Goal: Browse casually: Explore the website without a specific task or goal

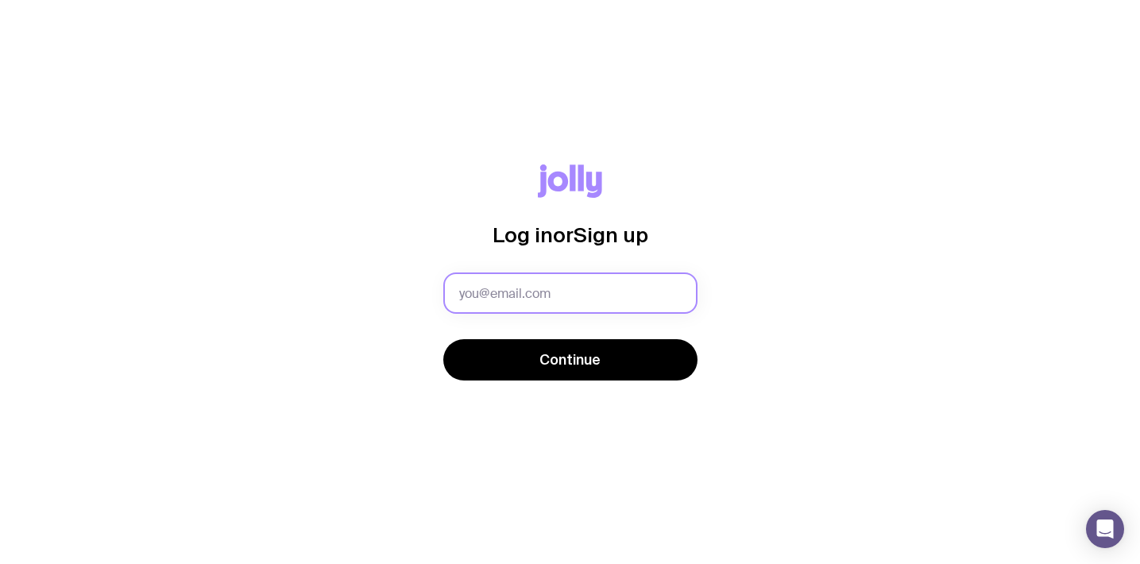
paste input "[PERSON_NAME][EMAIL_ADDRESS][DOMAIN_NAME]"
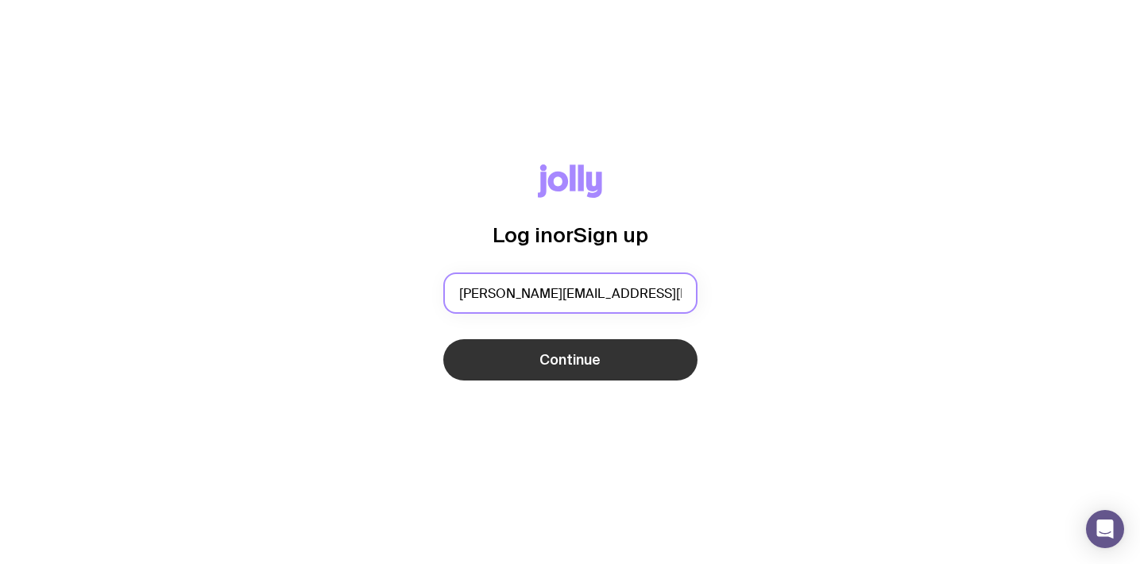
type input "[PERSON_NAME][EMAIL_ADDRESS][DOMAIN_NAME]"
click at [632, 374] on button "Continue" at bounding box center [570, 359] width 254 height 41
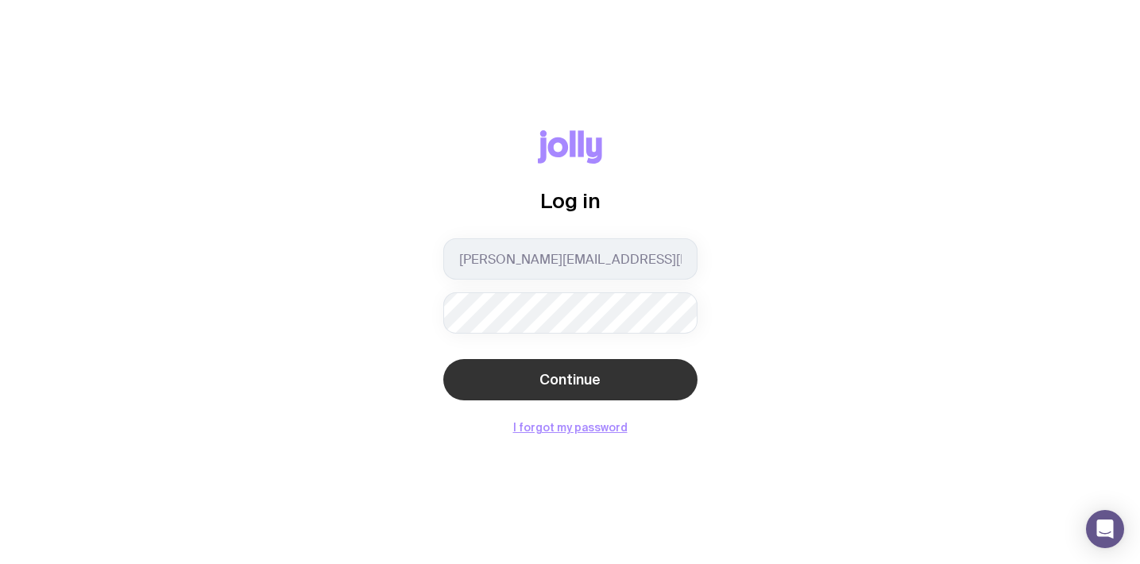
click at [594, 375] on span "Continue" at bounding box center [569, 379] width 61 height 19
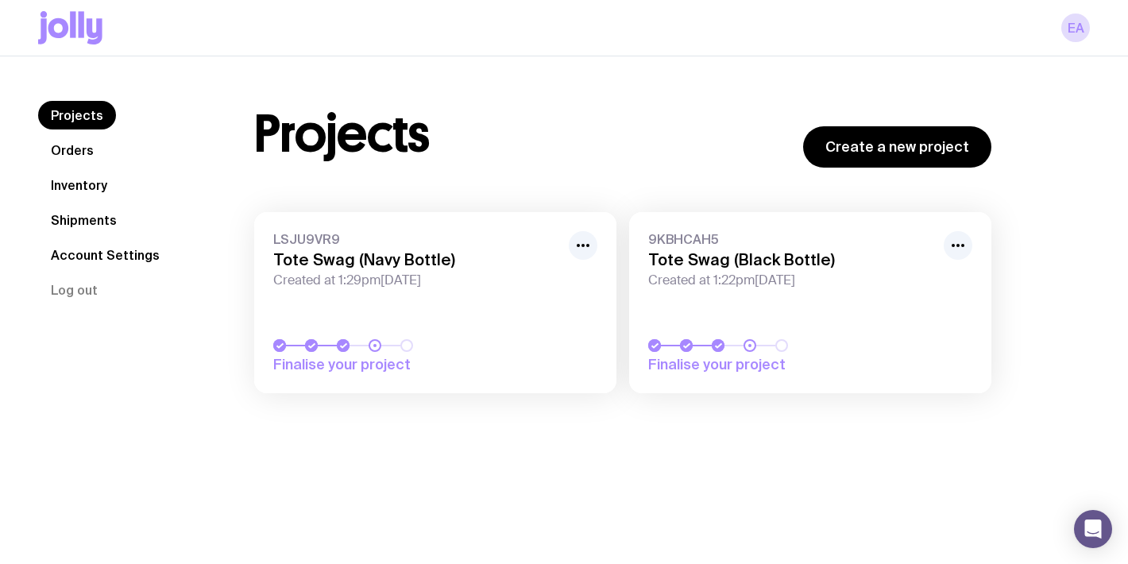
click at [777, 281] on span "Created at 1:22pm, Fri 11th Jul 2025" at bounding box center [791, 280] width 286 height 16
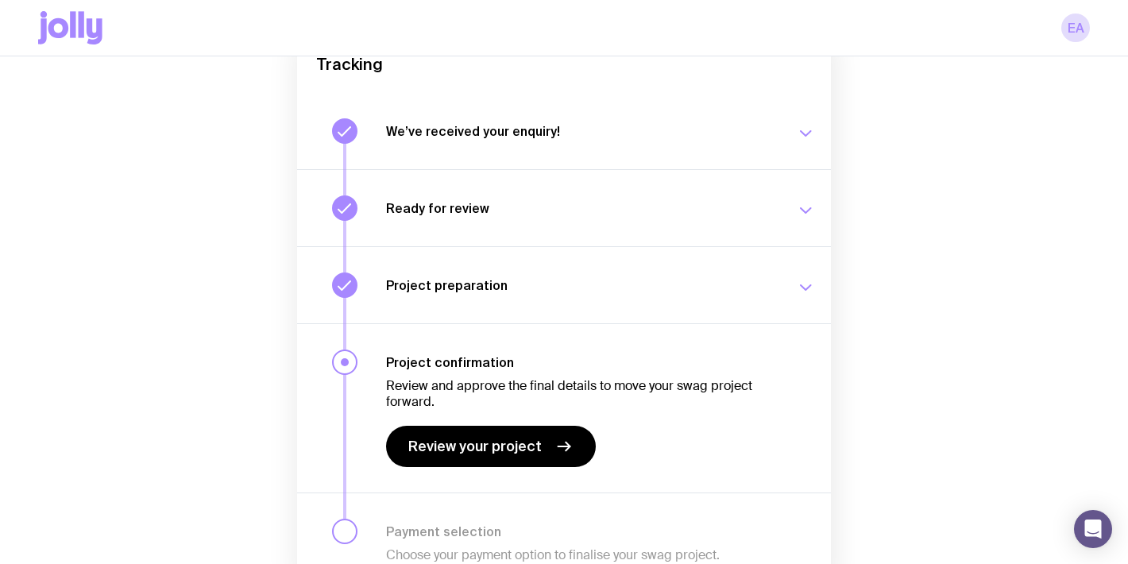
scroll to position [201, 0]
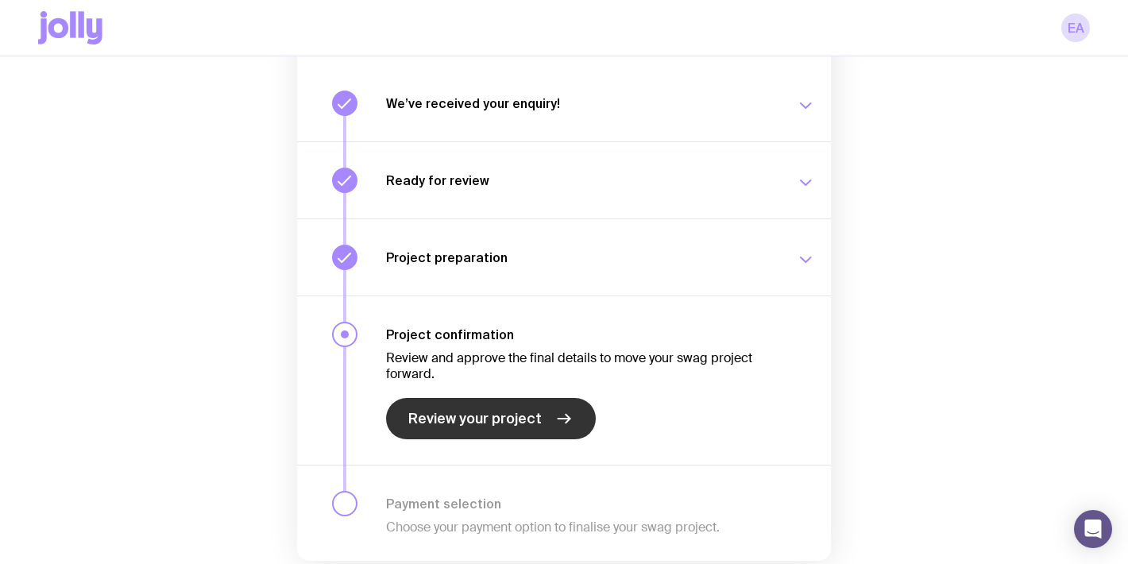
click at [513, 421] on span "Review your project" at bounding box center [474, 418] width 133 height 19
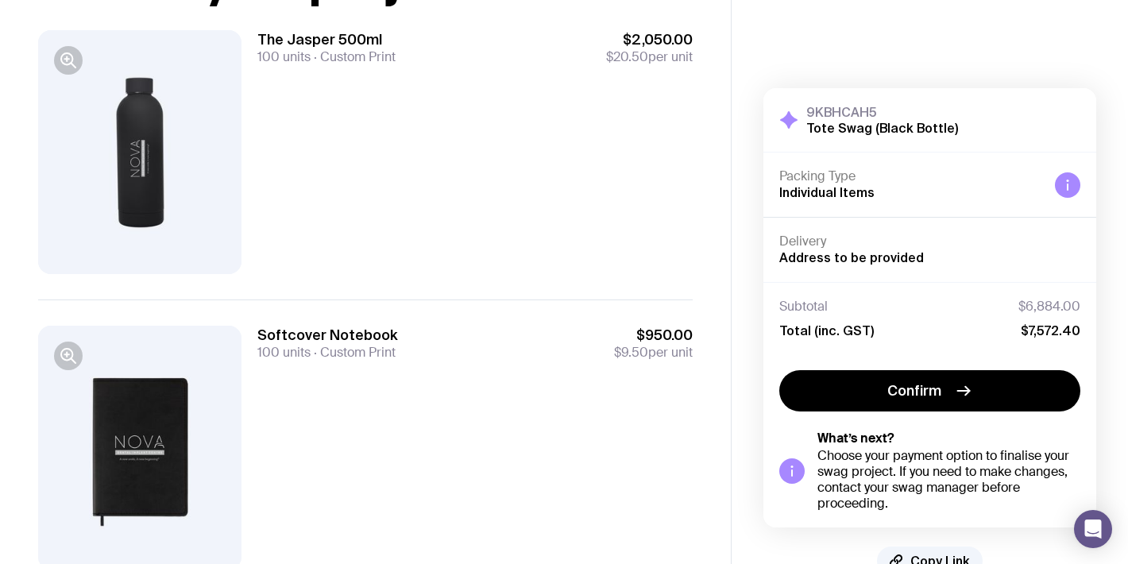
scroll to position [55, 0]
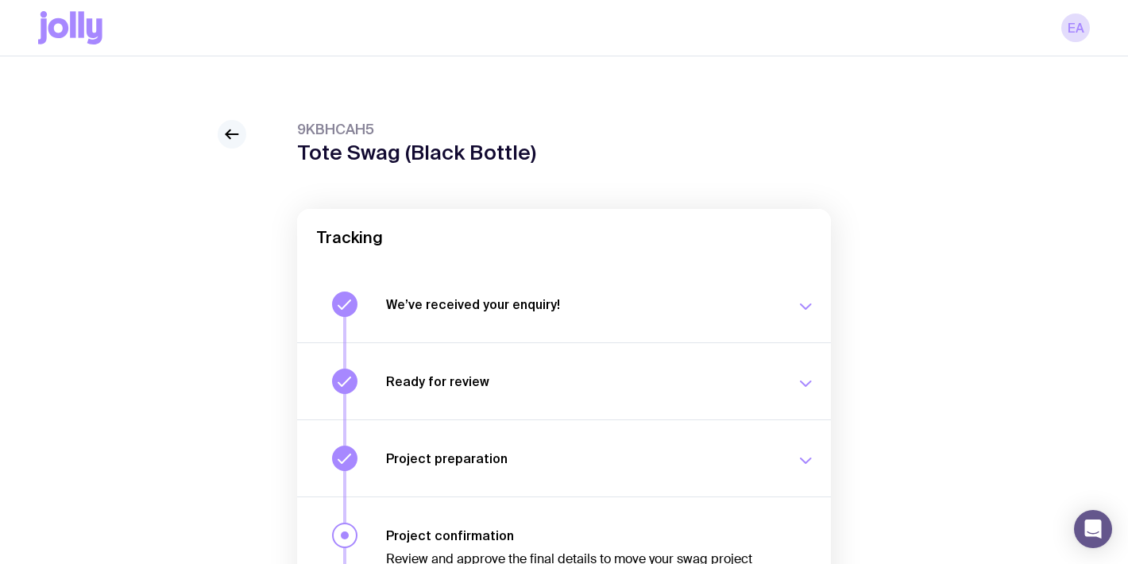
click at [230, 138] on icon at bounding box center [231, 134] width 19 height 19
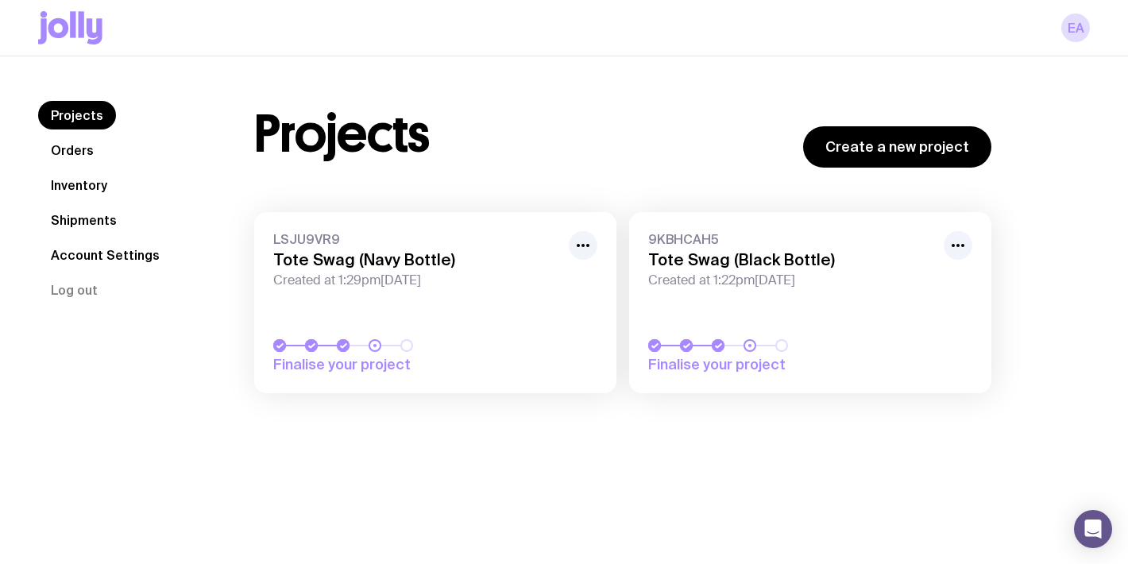
click at [502, 301] on link "LSJU9VR9 Tote Swag (Navy Bottle) Created at 1:29pm, Fri 11th Jul 2025 Finalise …" at bounding box center [435, 302] width 362 height 181
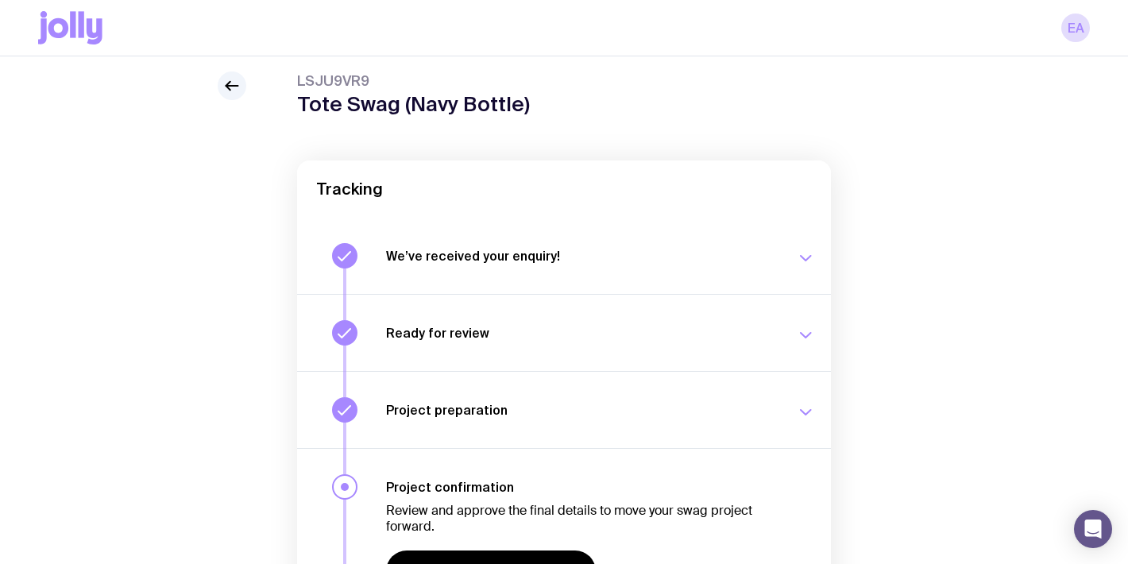
scroll to position [120, 0]
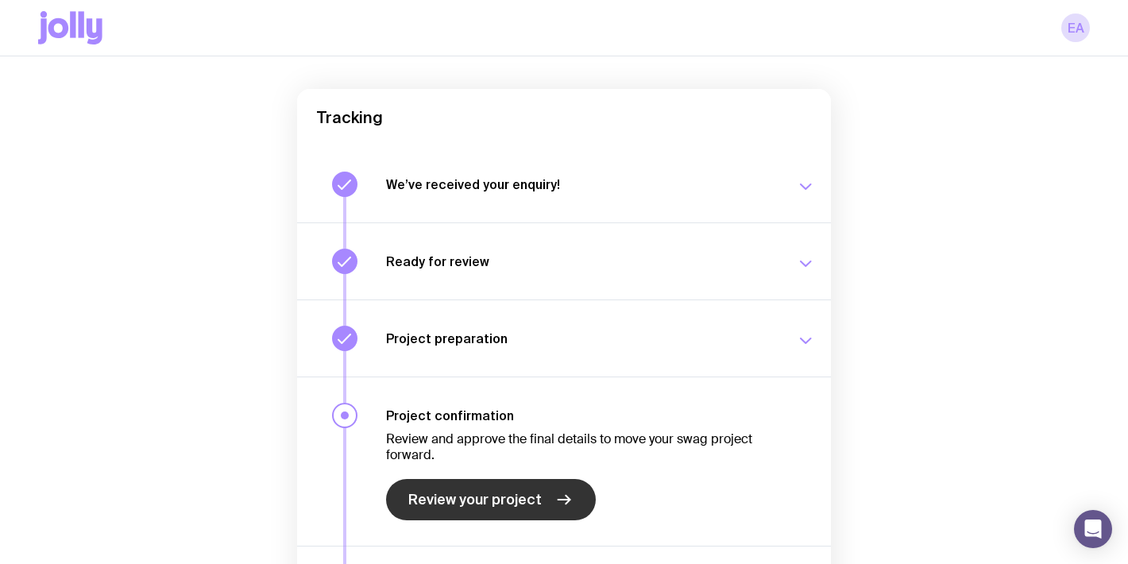
click at [525, 502] on span "Review your project" at bounding box center [474, 499] width 133 height 19
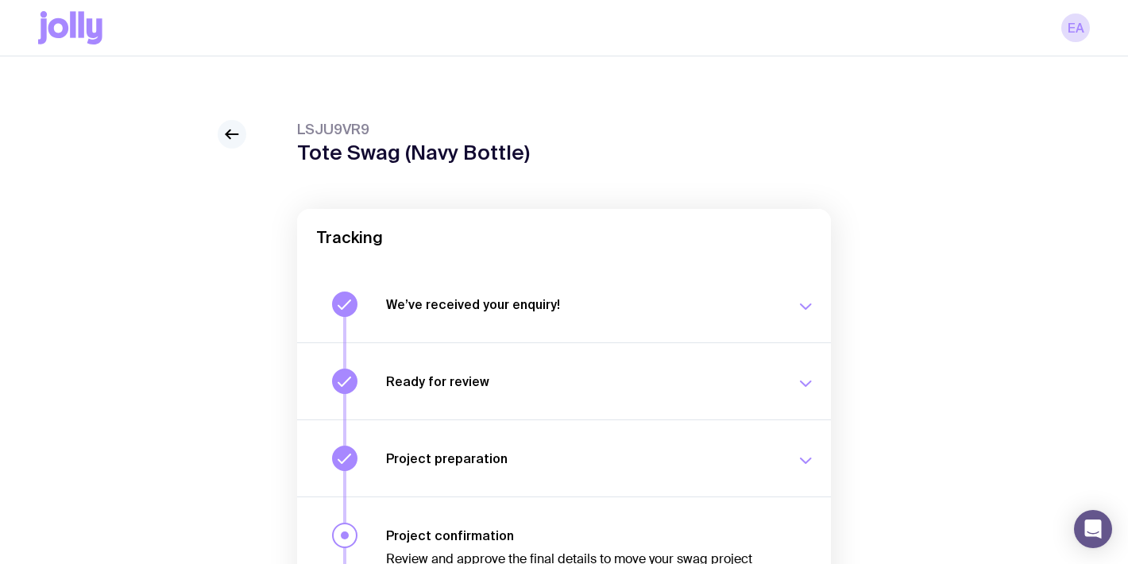
click at [225, 135] on icon at bounding box center [231, 134] width 19 height 19
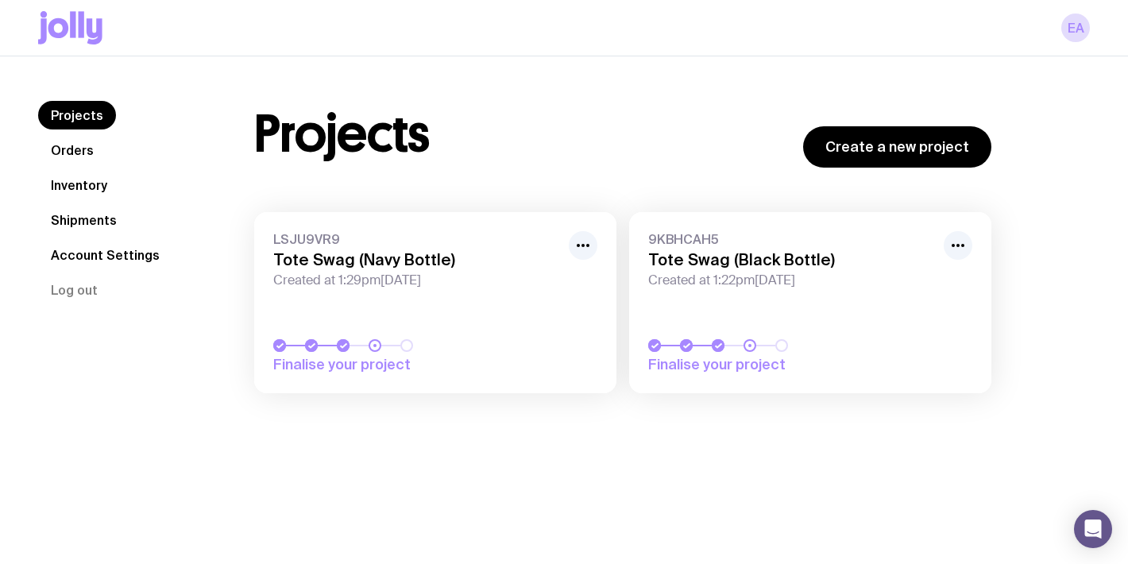
click at [779, 295] on link "9KBHCAH5 Tote Swag (Black Bottle) Created at 1:22pm, Fri 11th Jul 2025 Finalise…" at bounding box center [810, 302] width 362 height 181
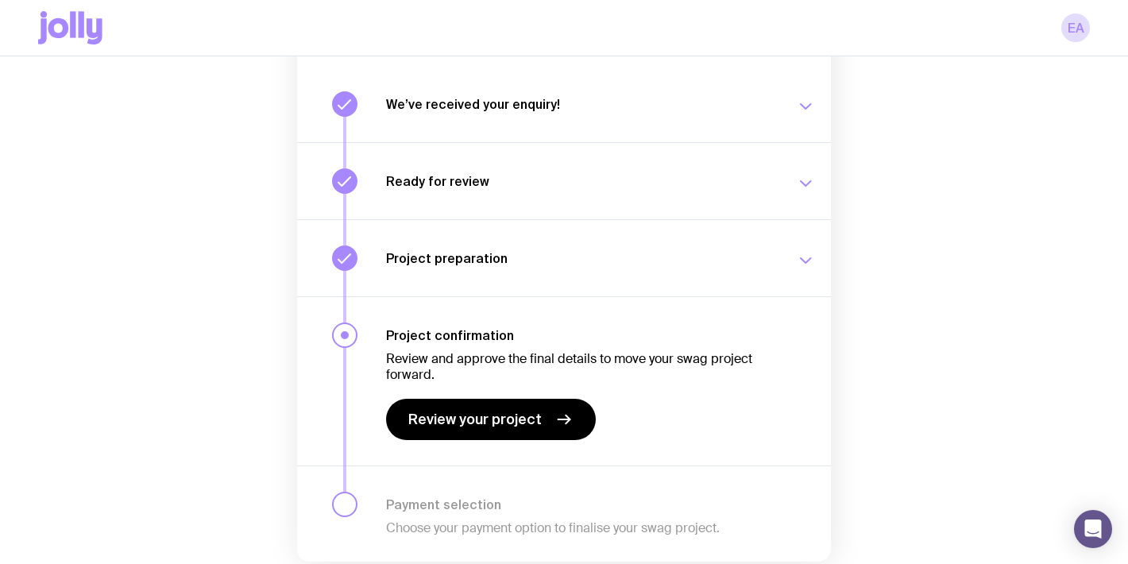
scroll to position [242, 0]
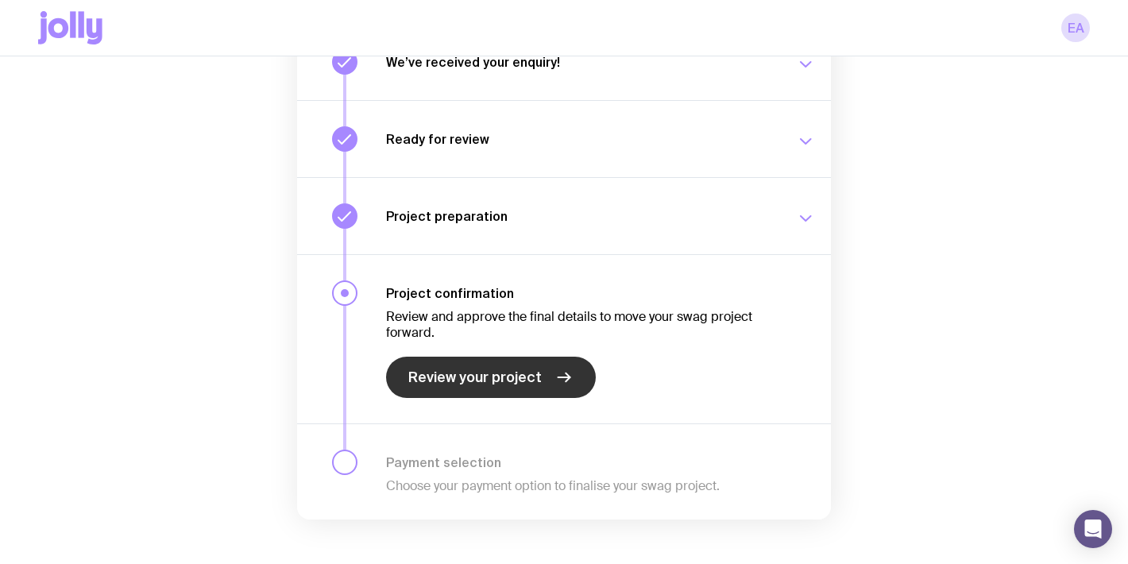
click at [547, 383] on link "Review your project" at bounding box center [491, 377] width 210 height 41
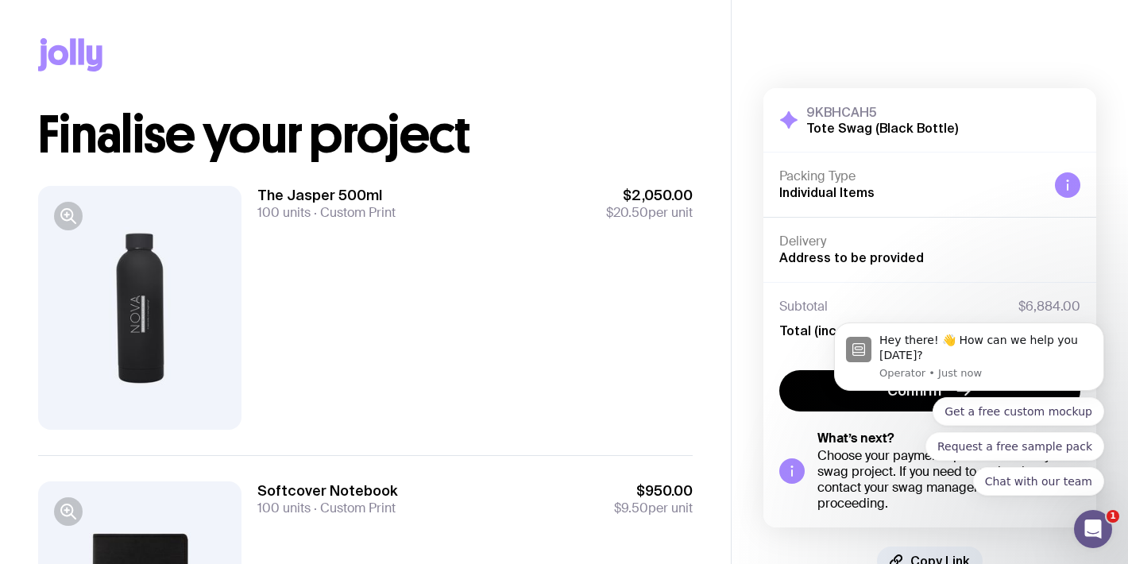
click at [83, 55] on icon at bounding box center [82, 51] width 6 height 26
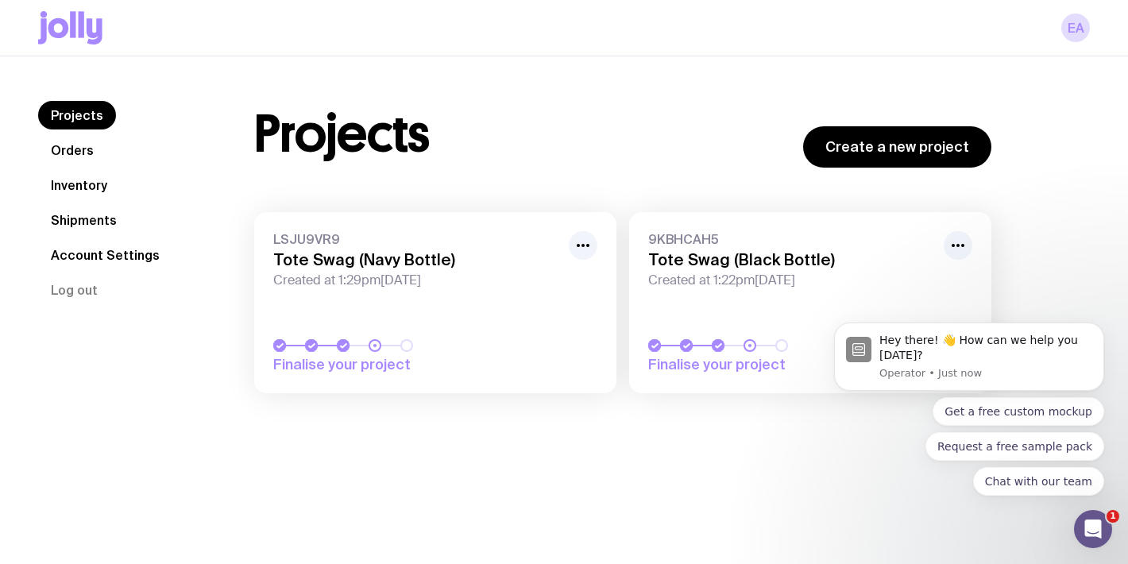
click at [85, 181] on link "Inventory" at bounding box center [79, 185] width 82 height 29
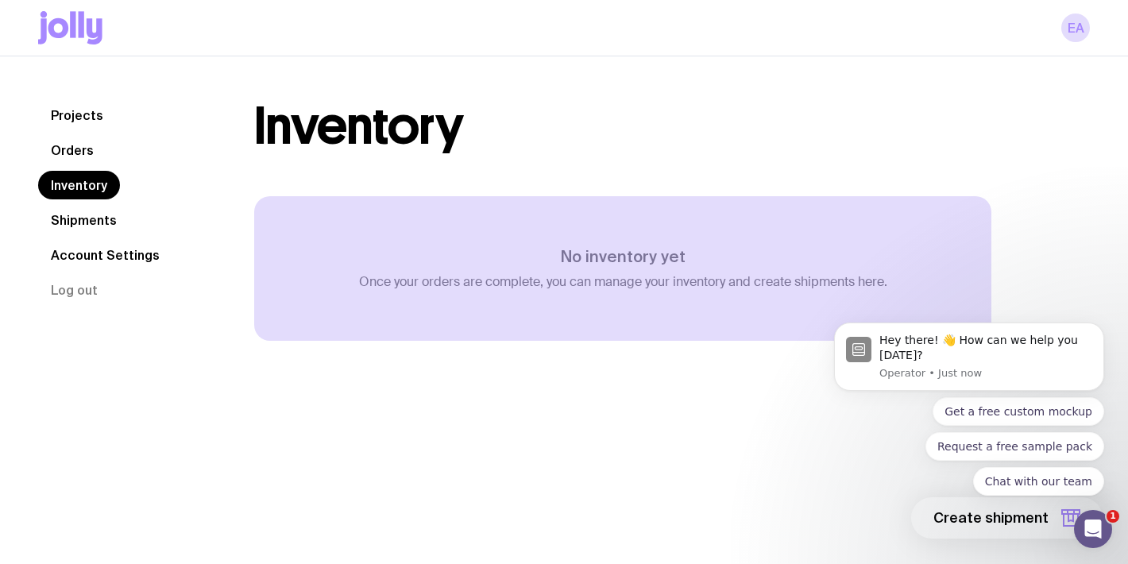
click at [60, 218] on link "Shipments" at bounding box center [83, 220] width 91 height 29
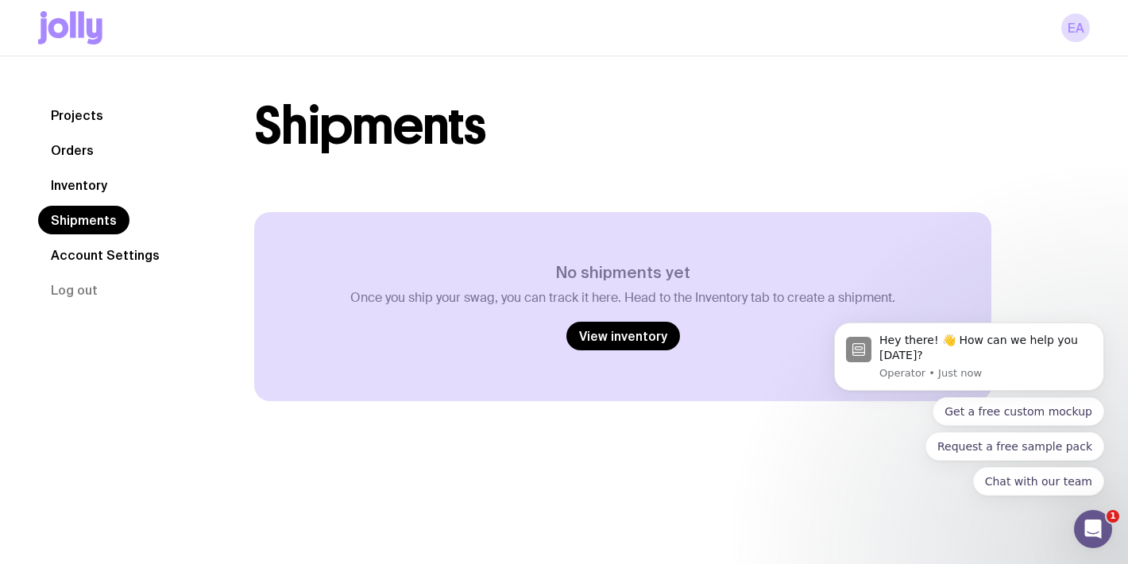
click at [87, 125] on link "Projects" at bounding box center [77, 115] width 78 height 29
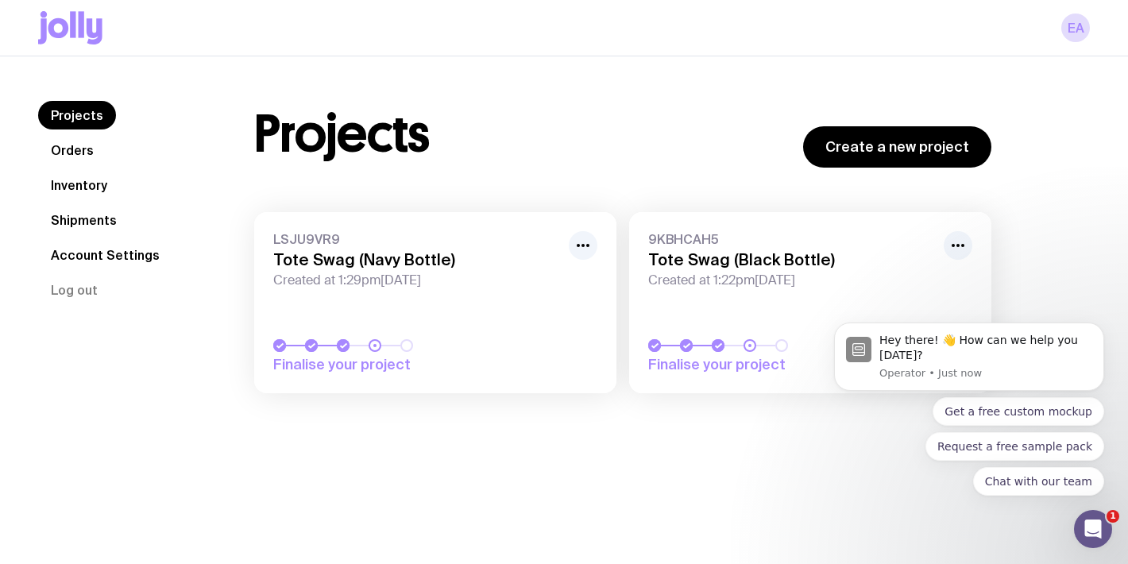
click at [79, 153] on link "Orders" at bounding box center [72, 150] width 68 height 29
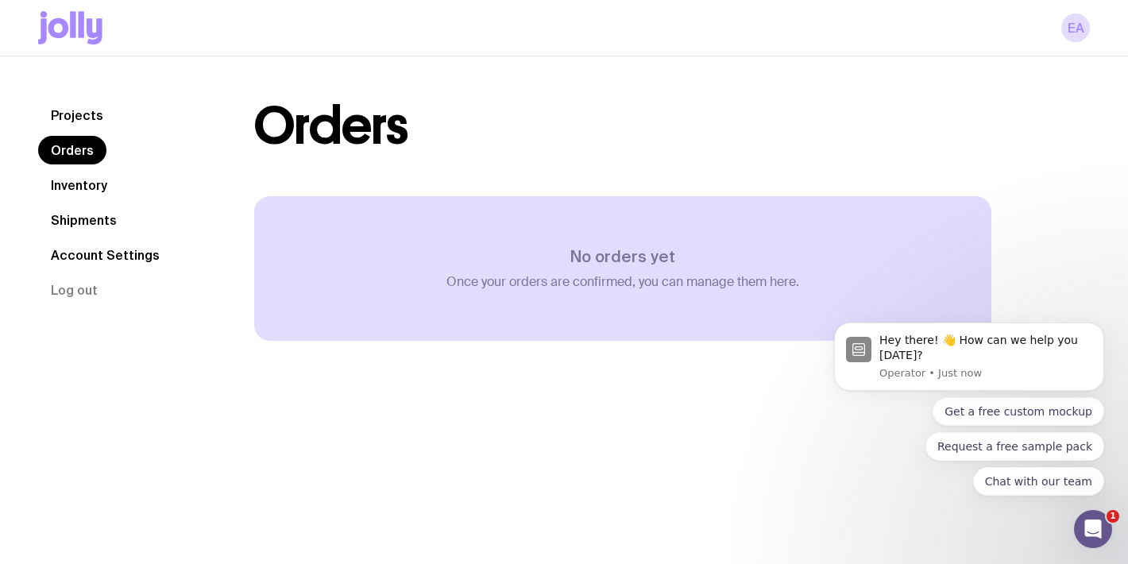
click at [87, 188] on link "Inventory" at bounding box center [79, 185] width 82 height 29
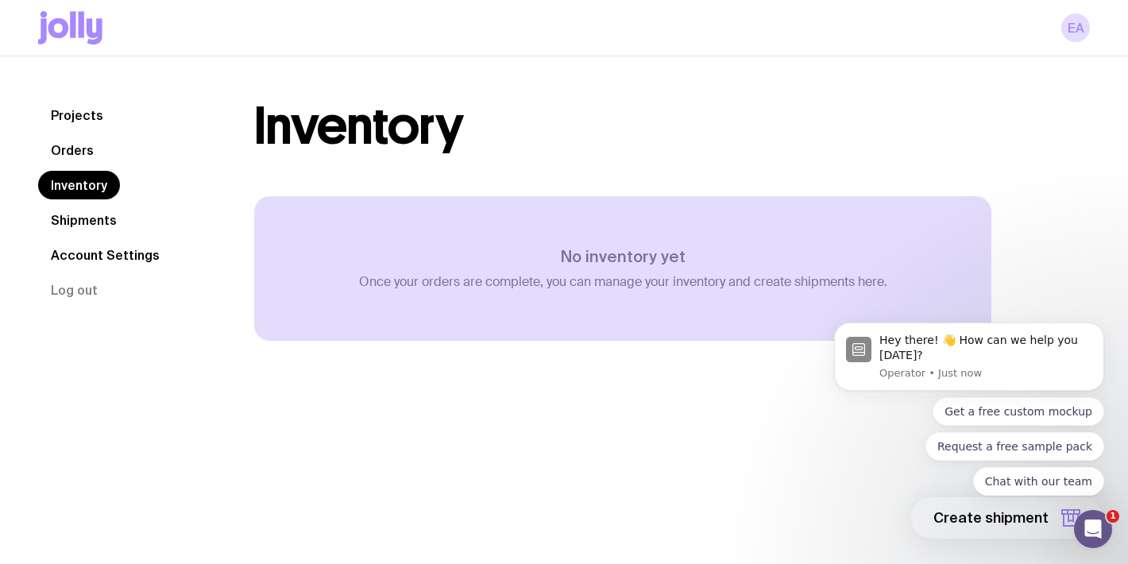
click at [95, 219] on link "Shipments" at bounding box center [83, 220] width 91 height 29
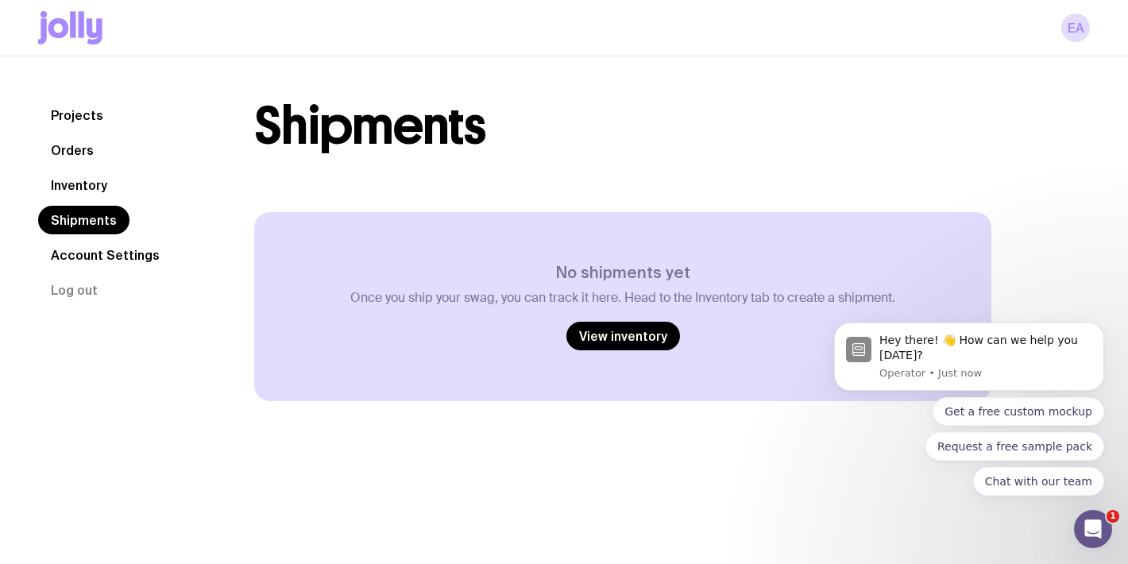
click at [95, 256] on link "Account Settings" at bounding box center [105, 255] width 134 height 29
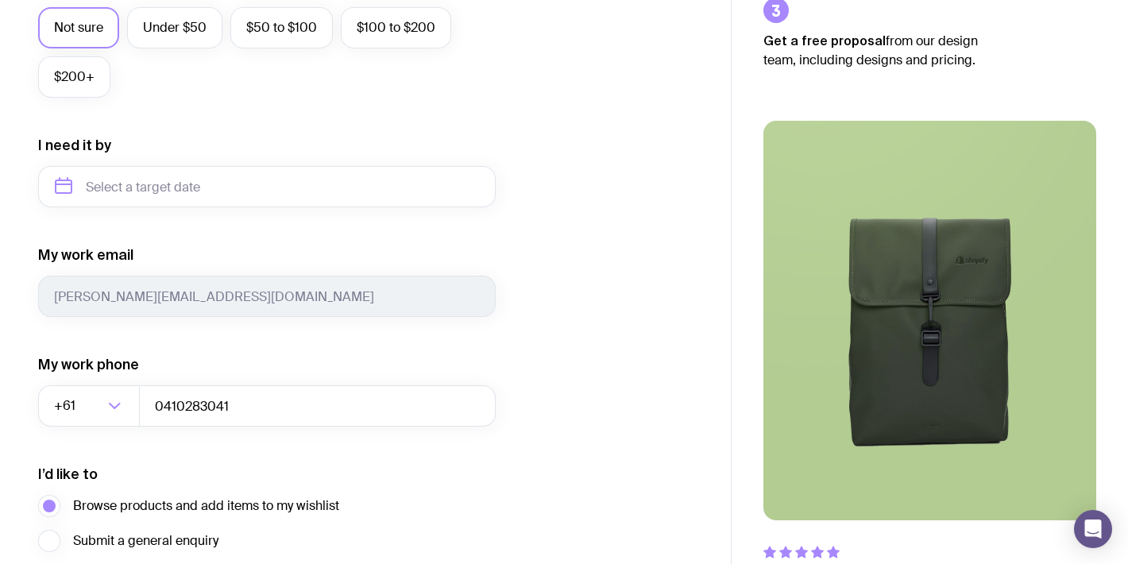
scroll to position [786, 0]
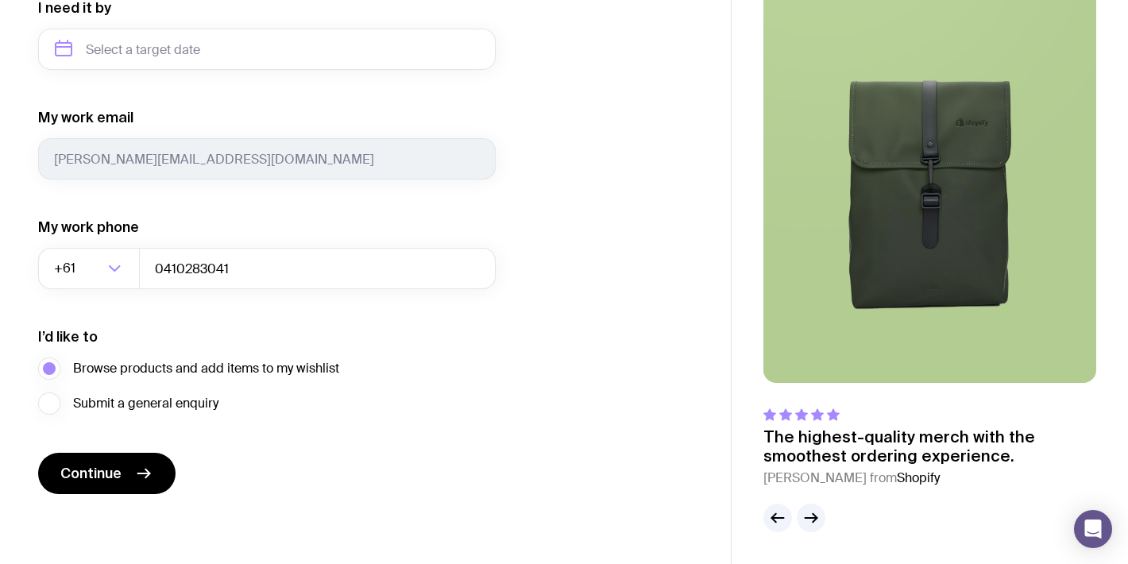
click at [874, 309] on img at bounding box center [929, 182] width 333 height 399
click at [890, 448] on p "The highest-quality merch with the smoothest ordering experience." at bounding box center [929, 446] width 333 height 38
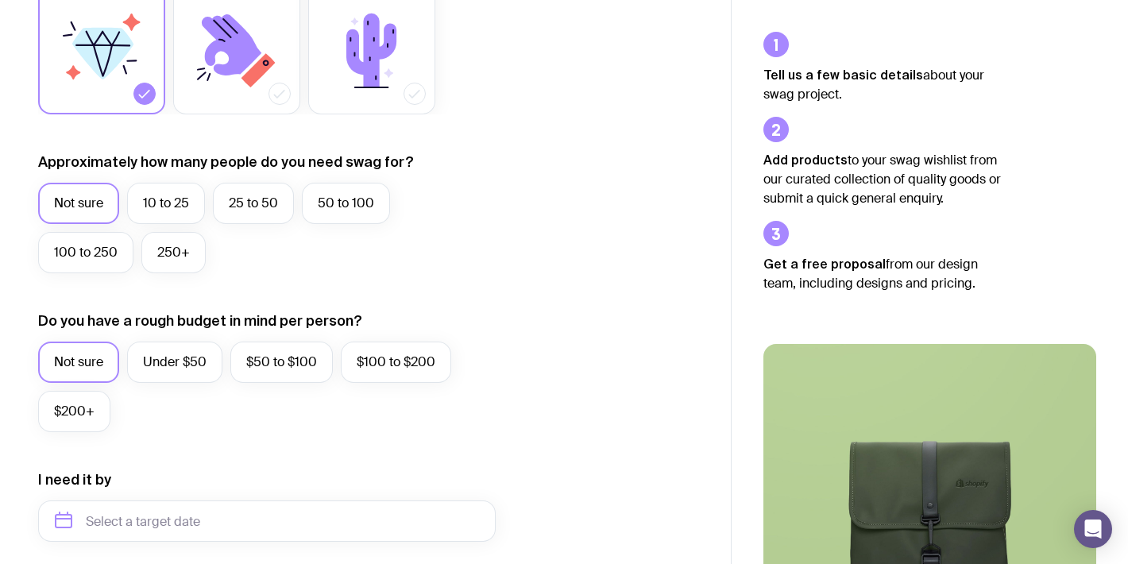
scroll to position [0, 0]
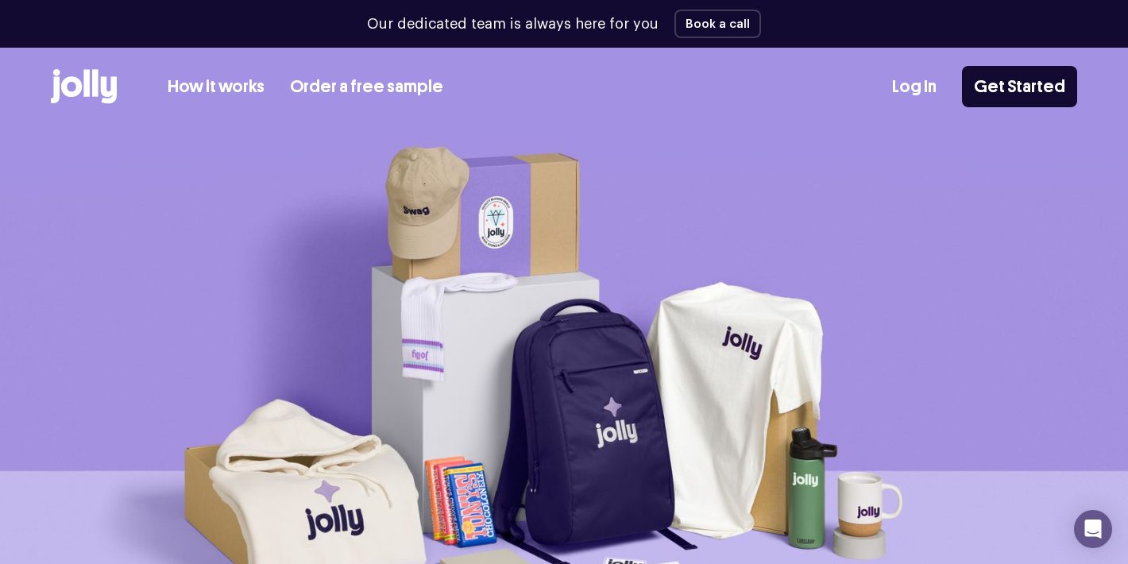
click at [216, 87] on link "How it works" at bounding box center [216, 87] width 97 height 26
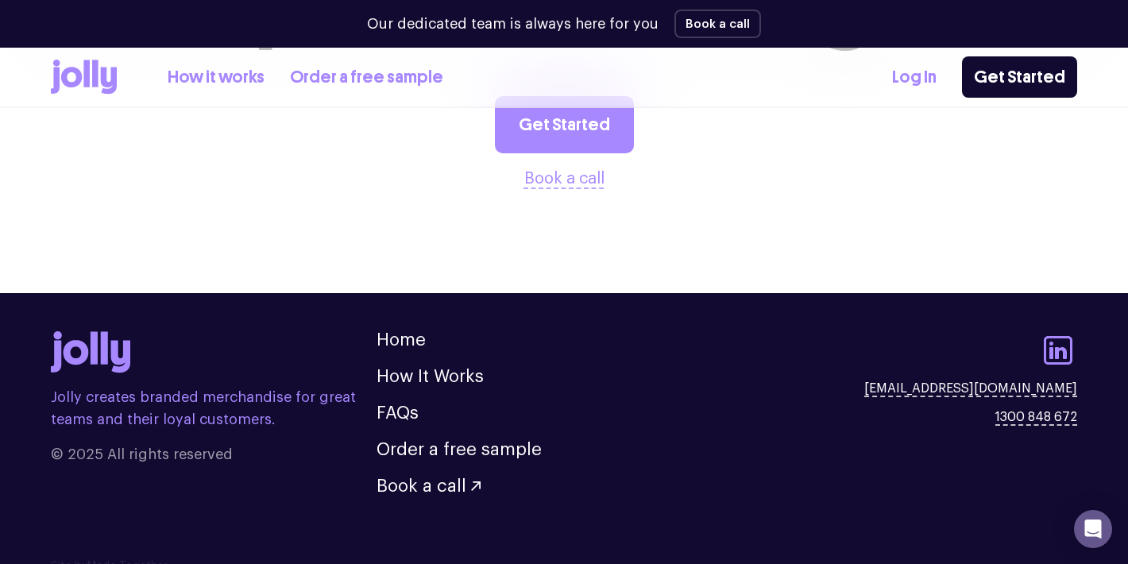
scroll to position [3318, 0]
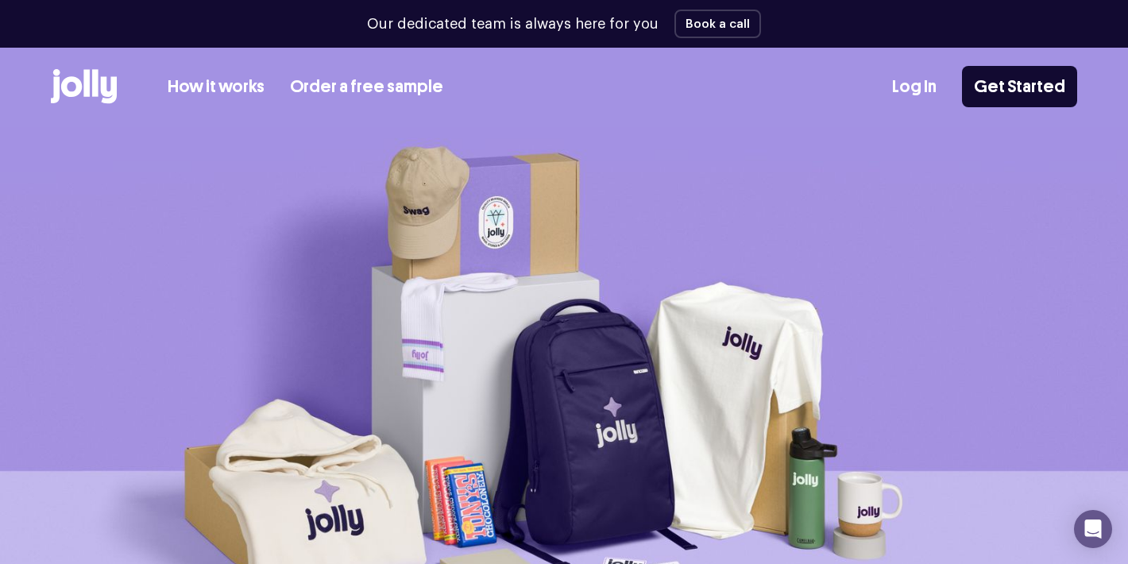
click at [81, 83] on icon at bounding box center [71, 86] width 21 height 21
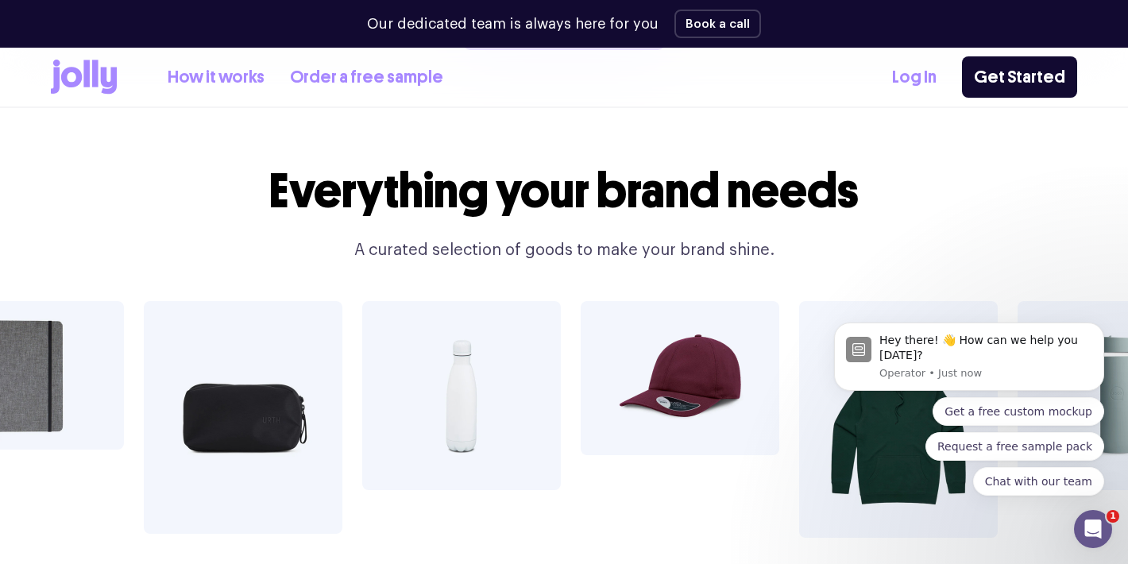
scroll to position [2760, 0]
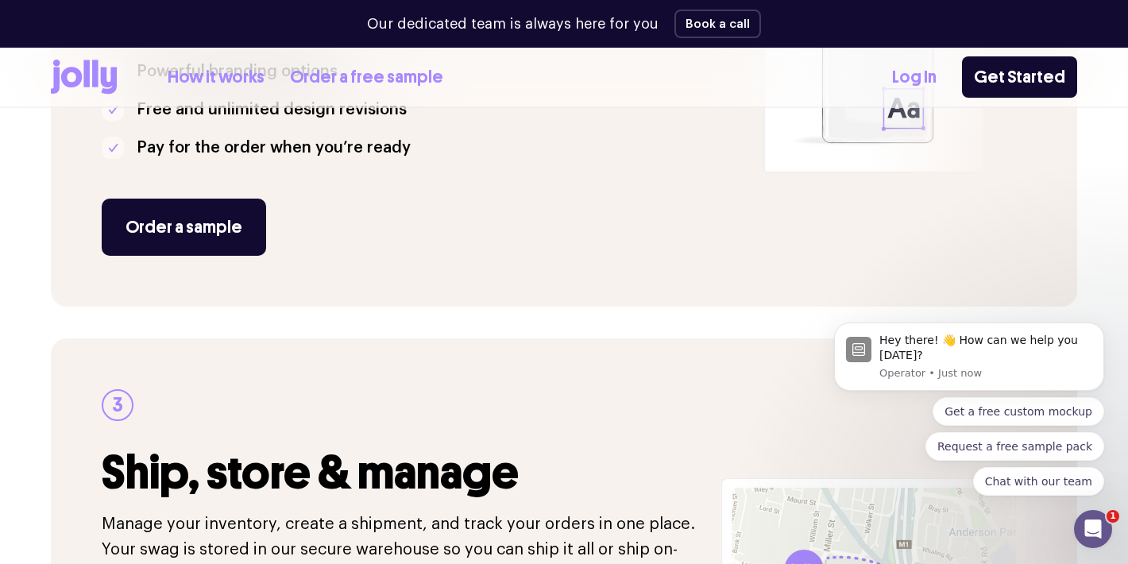
scroll to position [894, 0]
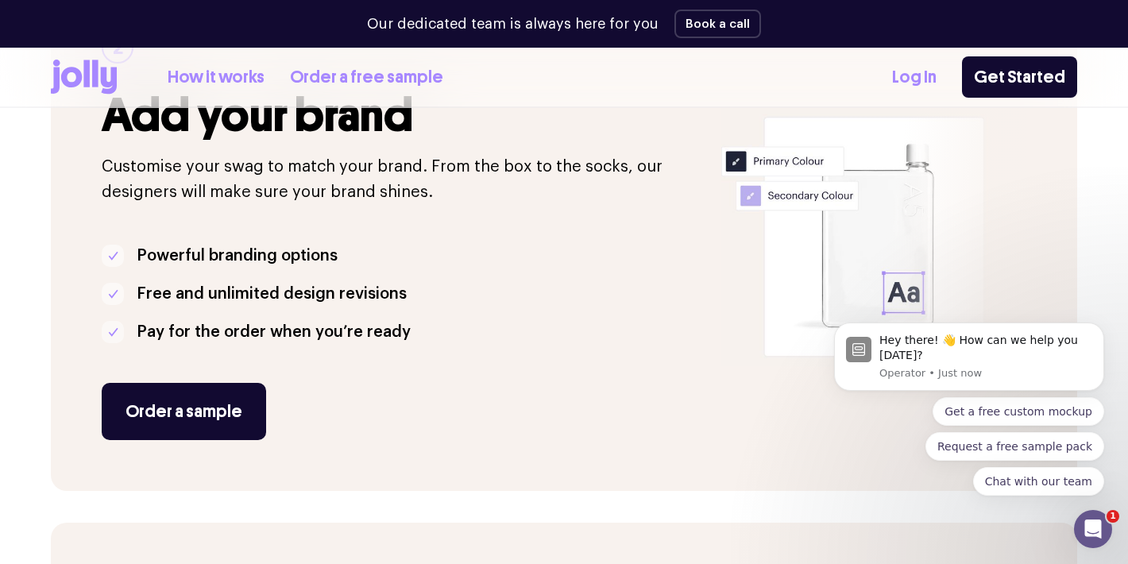
click at [98, 73] on icon at bounding box center [95, 73] width 6 height 27
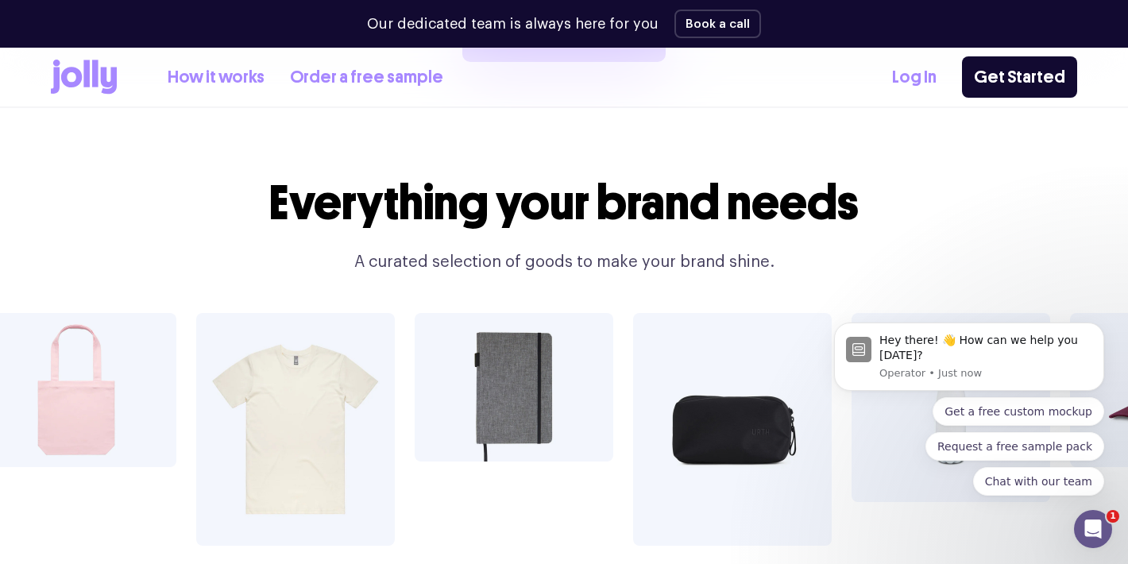
scroll to position [2675, 0]
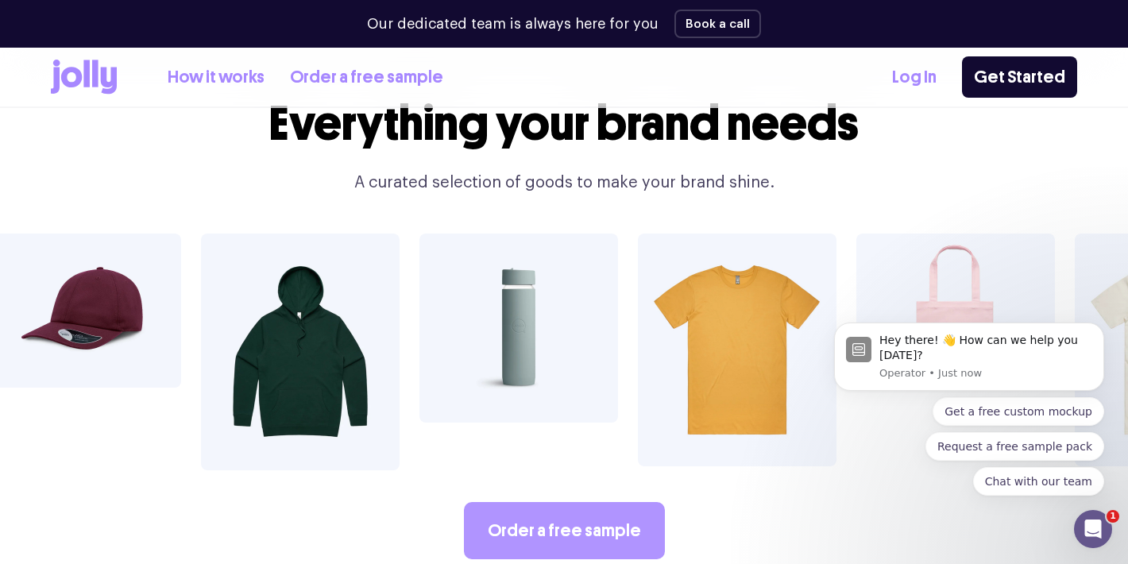
click at [609, 502] on link "Order a free sample" at bounding box center [564, 530] width 201 height 57
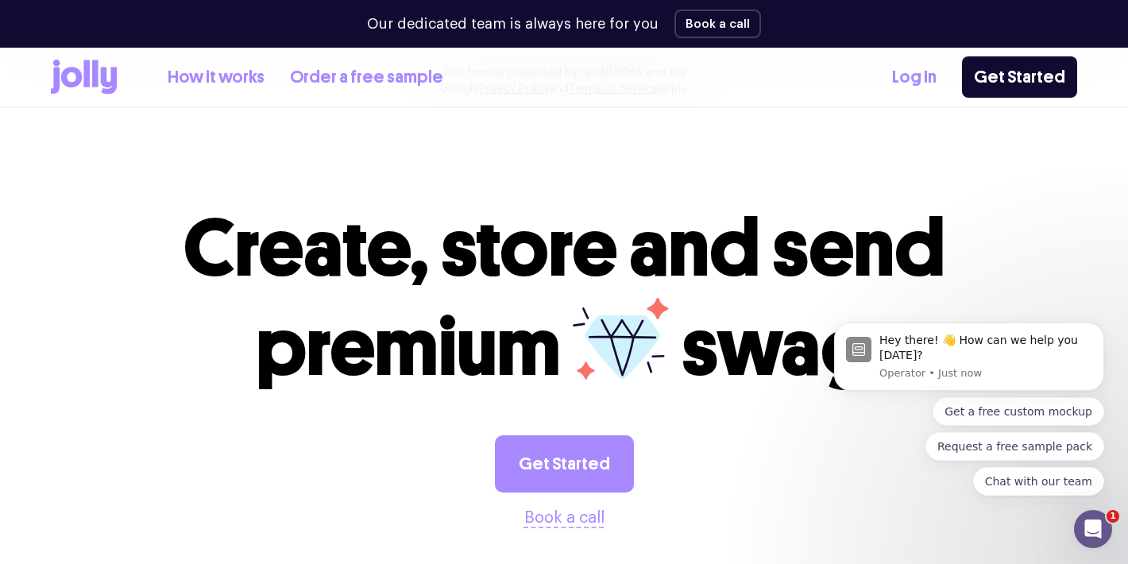
scroll to position [1770, 0]
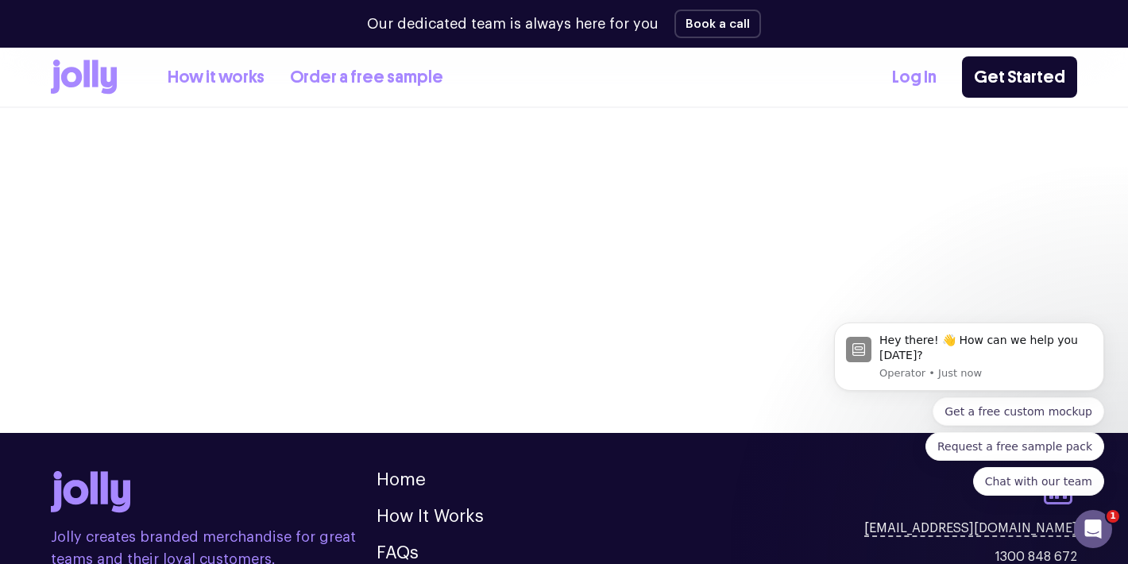
scroll to position [2675, 0]
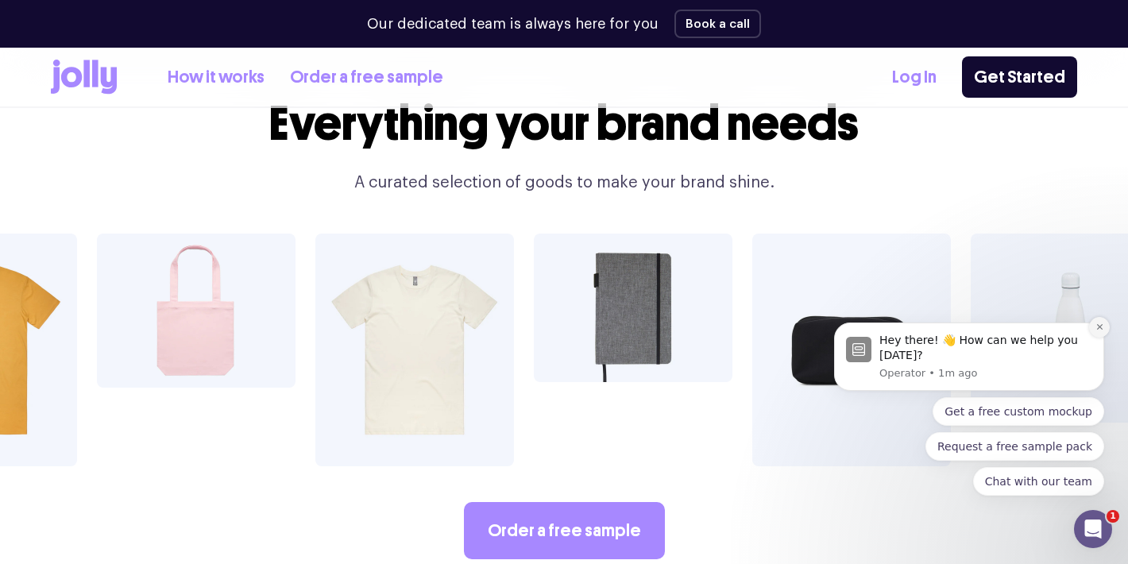
click at [1099, 327] on icon "Dismiss notification" at bounding box center [1099, 327] width 6 height 6
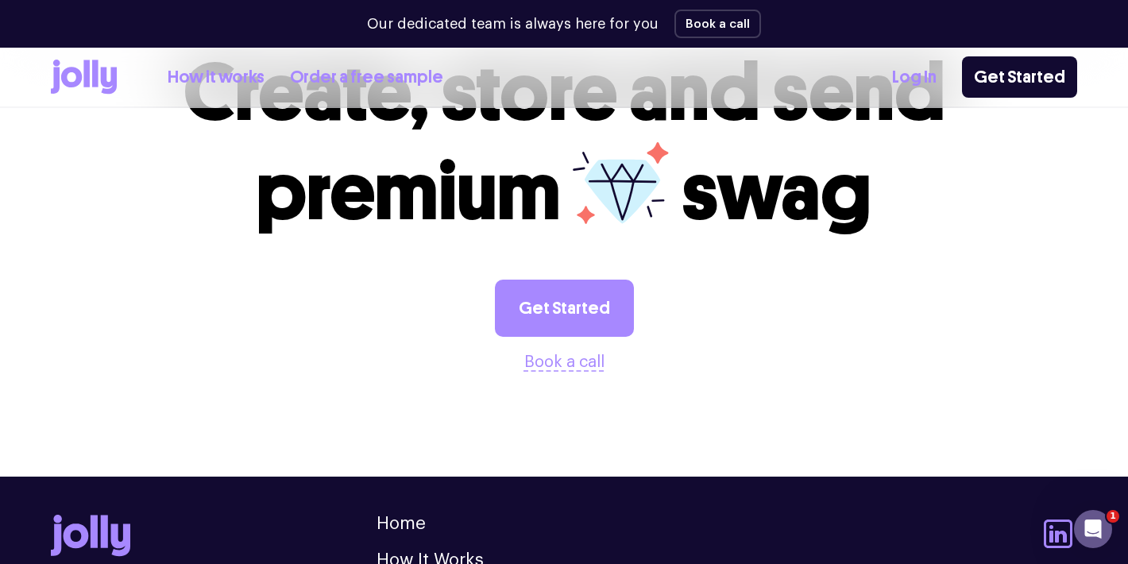
scroll to position [4430, 0]
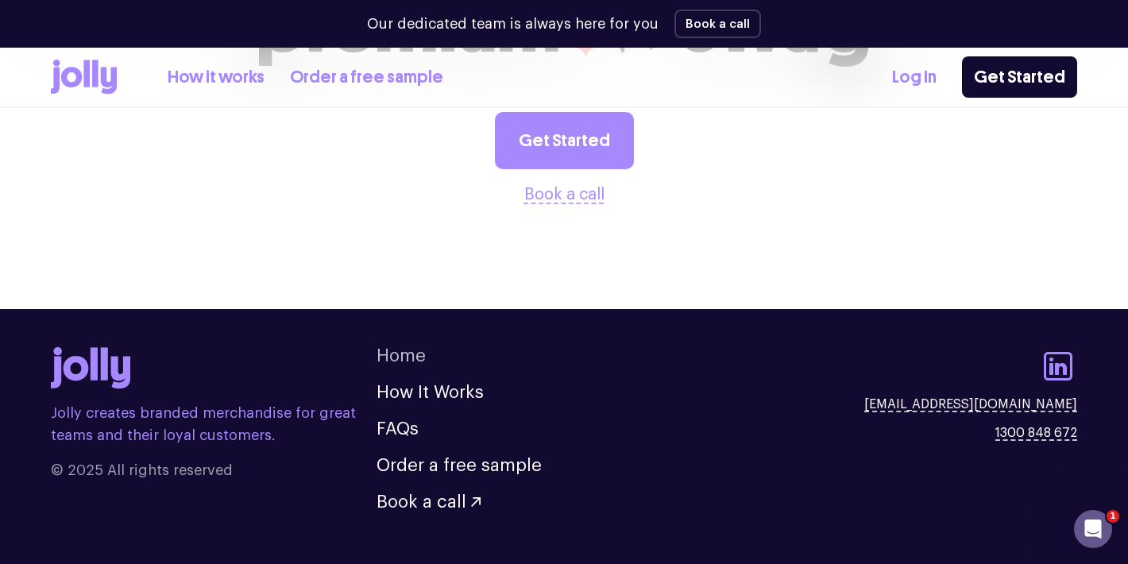
click at [405, 347] on link "Home" at bounding box center [400, 355] width 49 height 17
click at [406, 347] on link "Home" at bounding box center [400, 355] width 49 height 17
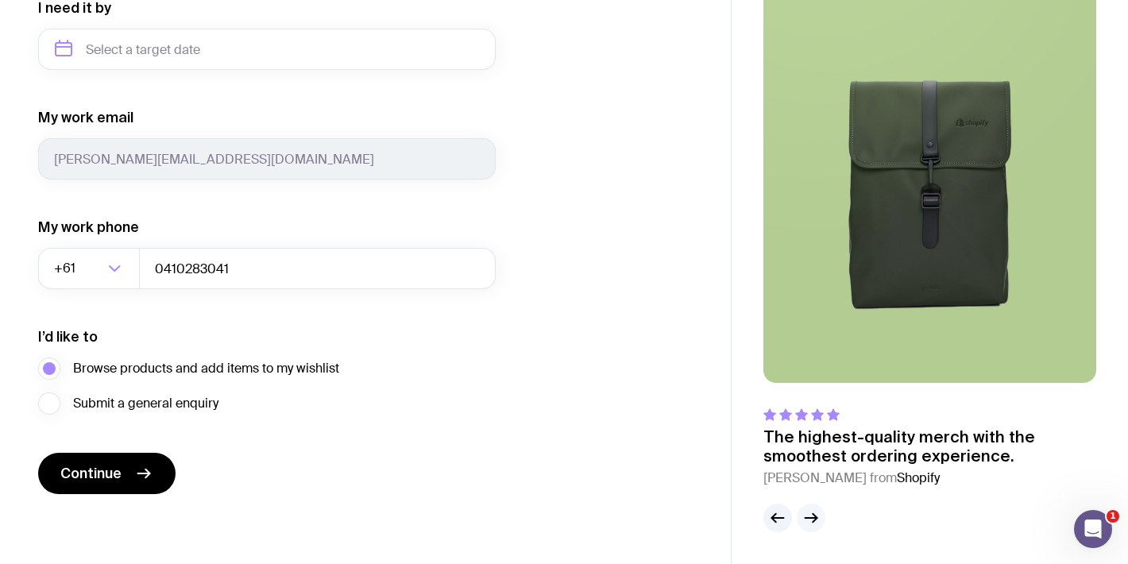
click at [820, 520] on icon "button" at bounding box center [810, 517] width 19 height 19
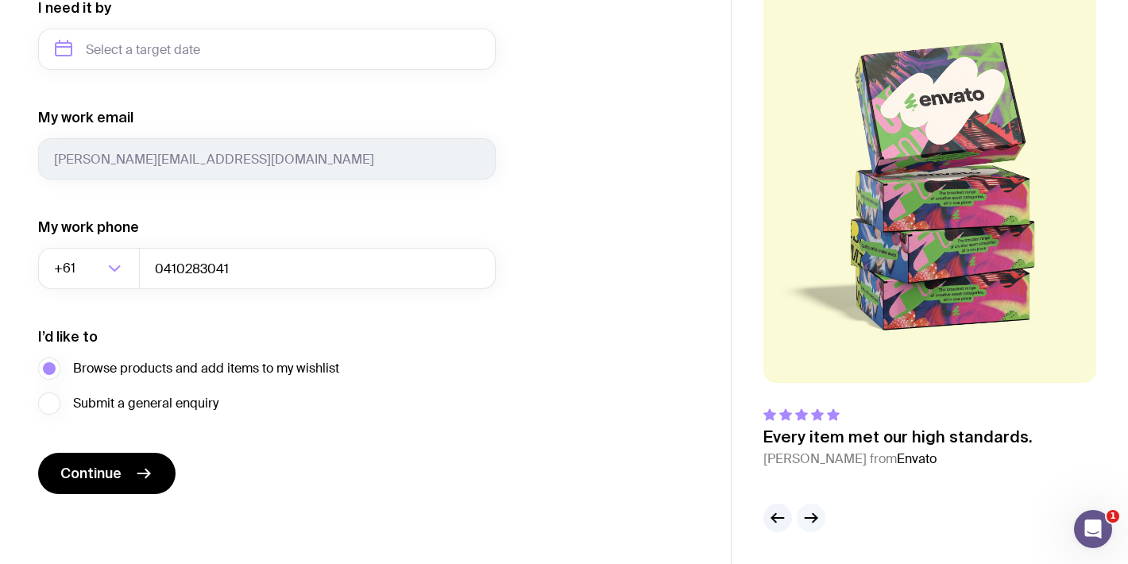
click at [820, 520] on icon "button" at bounding box center [810, 517] width 19 height 19
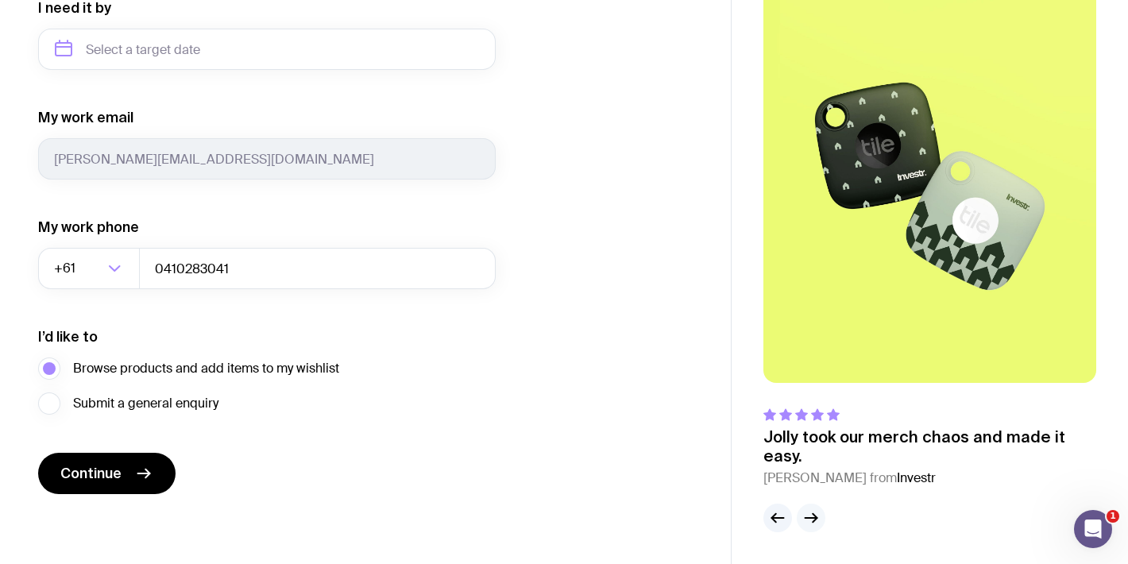
click at [820, 520] on icon "button" at bounding box center [810, 517] width 19 height 19
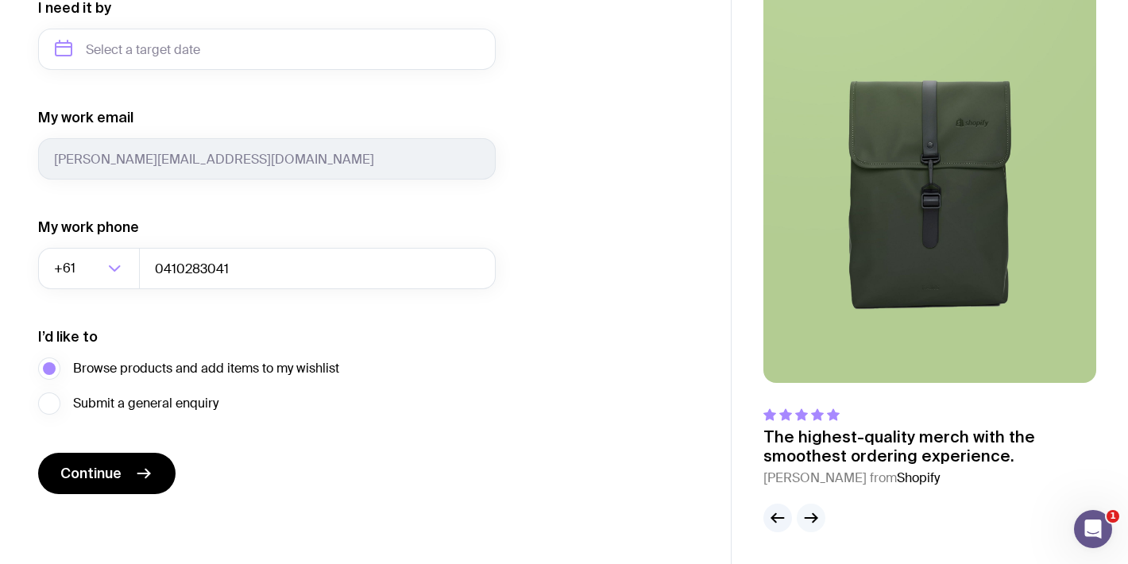
click at [820, 520] on icon "button" at bounding box center [810, 517] width 19 height 19
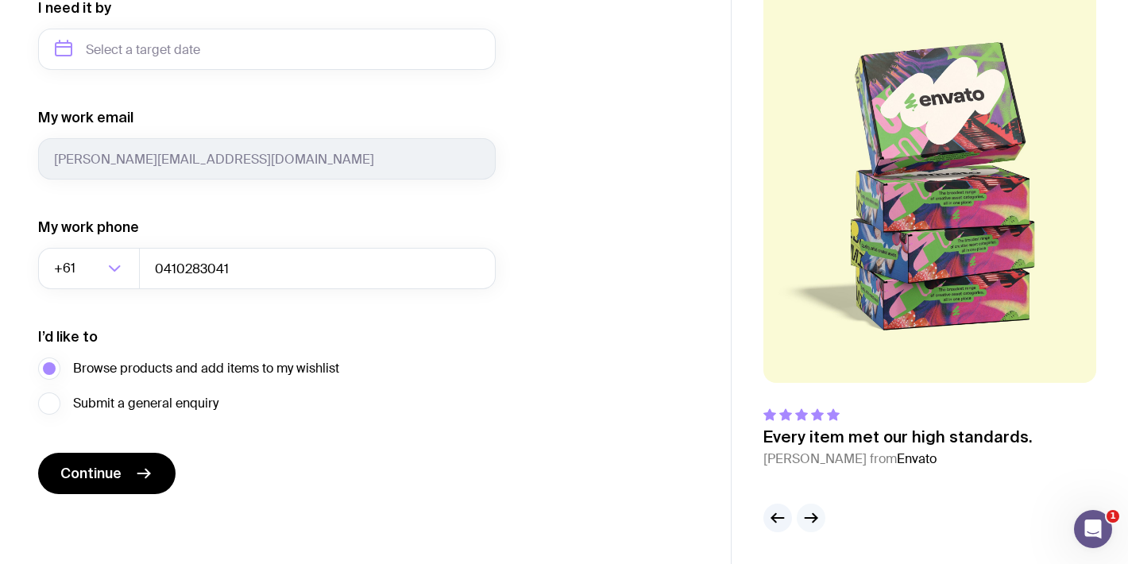
click at [820, 520] on icon "button" at bounding box center [810, 517] width 19 height 19
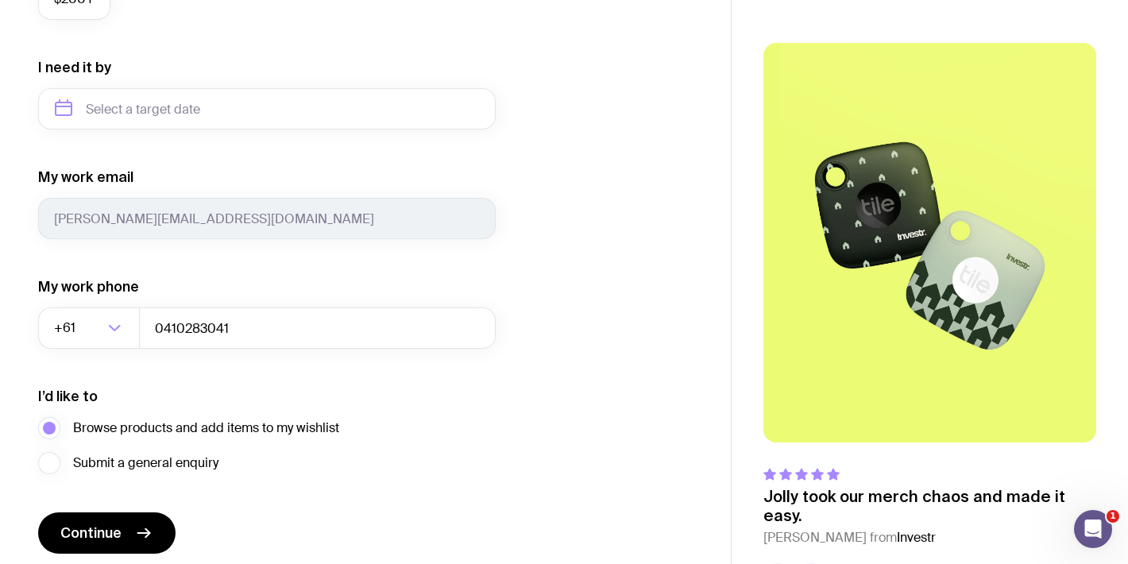
scroll to position [786, 0]
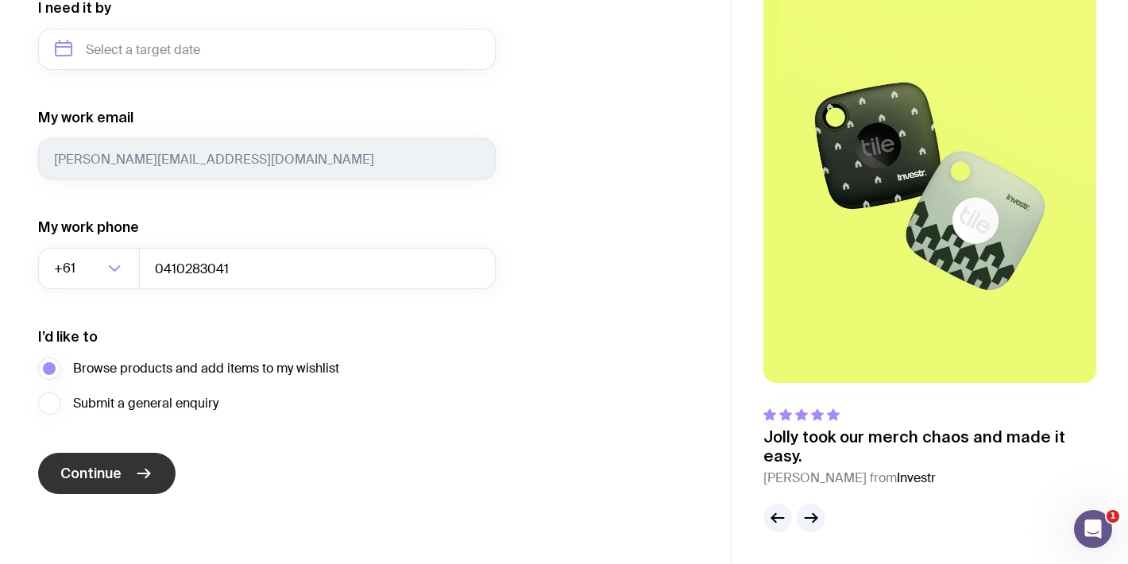
click at [141, 474] on icon "submit" at bounding box center [143, 473] width 19 height 19
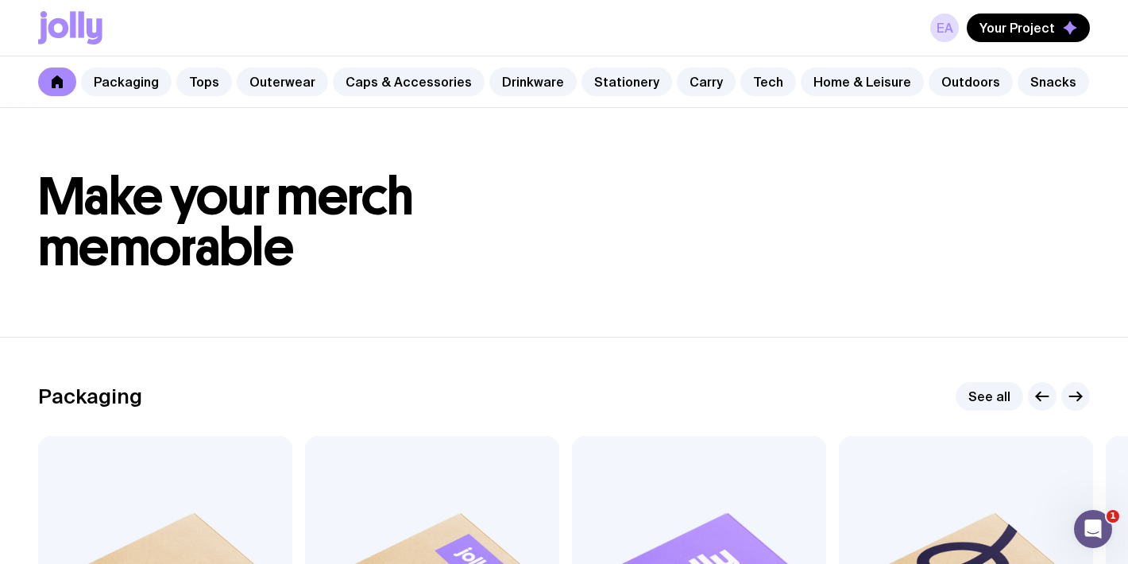
click at [64, 75] on link at bounding box center [57, 82] width 38 height 29
click at [131, 85] on link "Packaging" at bounding box center [126, 82] width 91 height 29
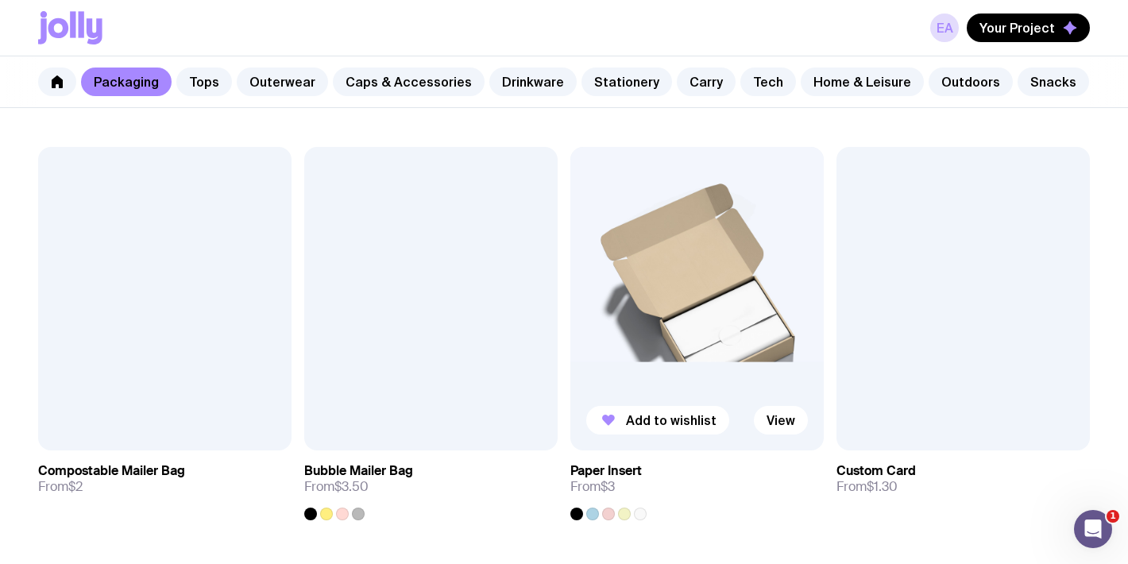
scroll to position [1154, 0]
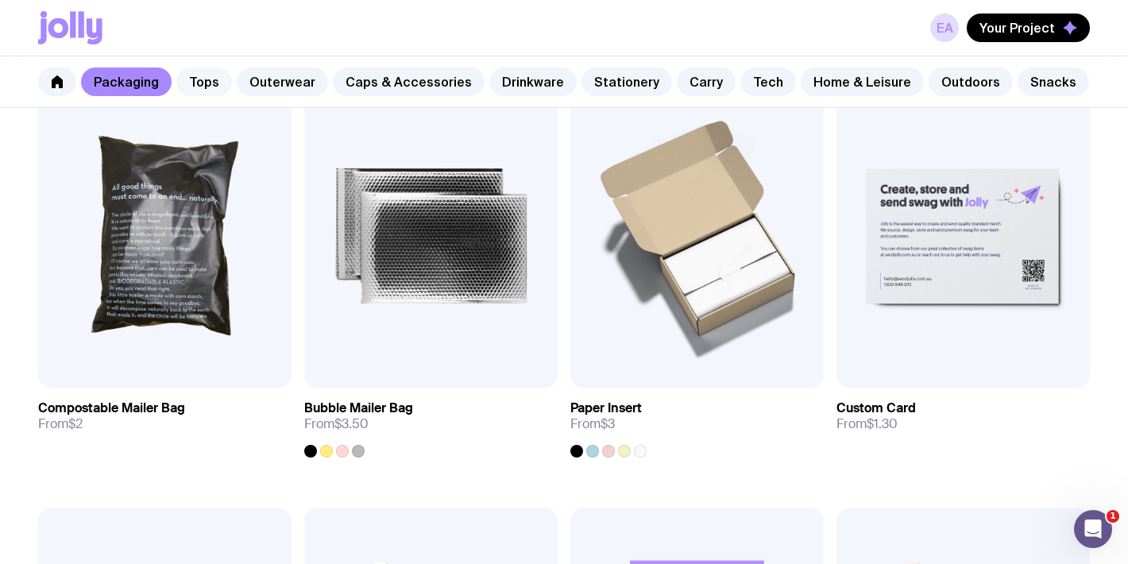
click at [214, 83] on link "Tops" at bounding box center [204, 82] width 56 height 29
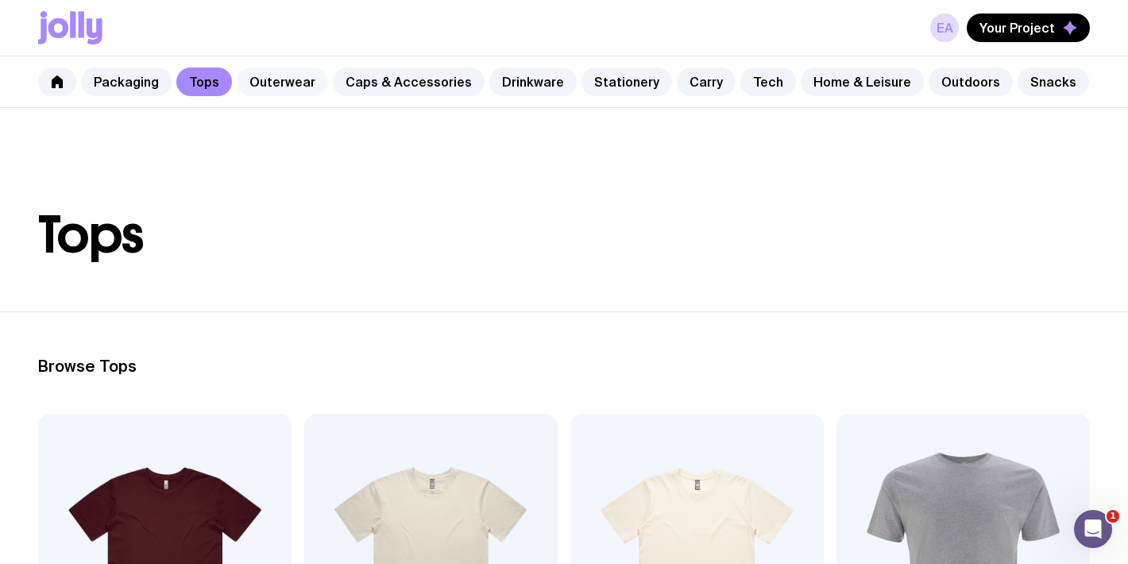
click at [263, 84] on link "Outerwear" at bounding box center [282, 82] width 91 height 29
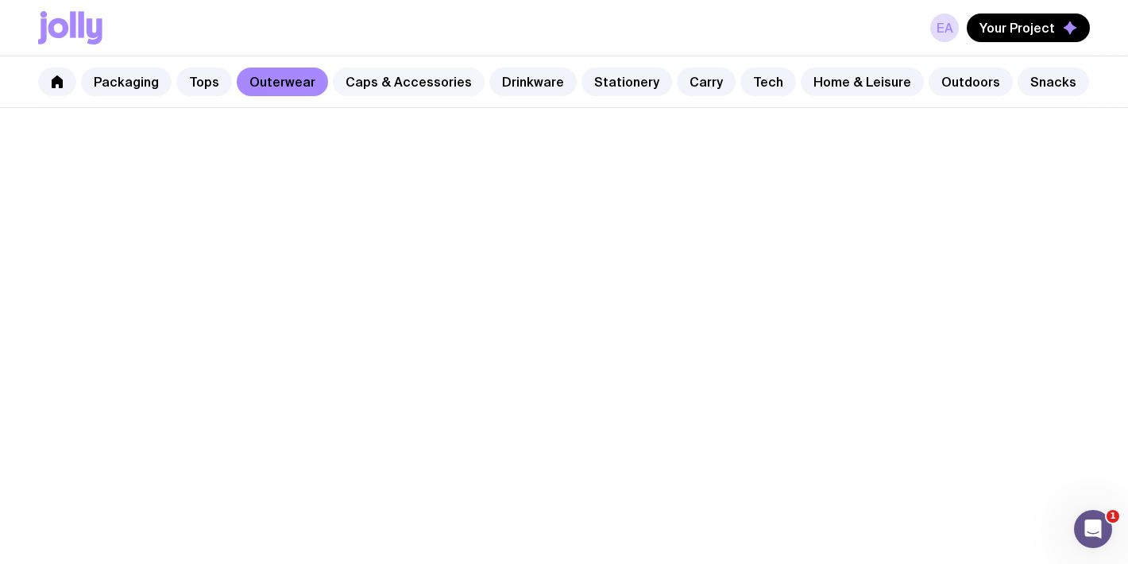
click at [366, 86] on link "Caps & Accessories" at bounding box center [409, 82] width 152 height 29
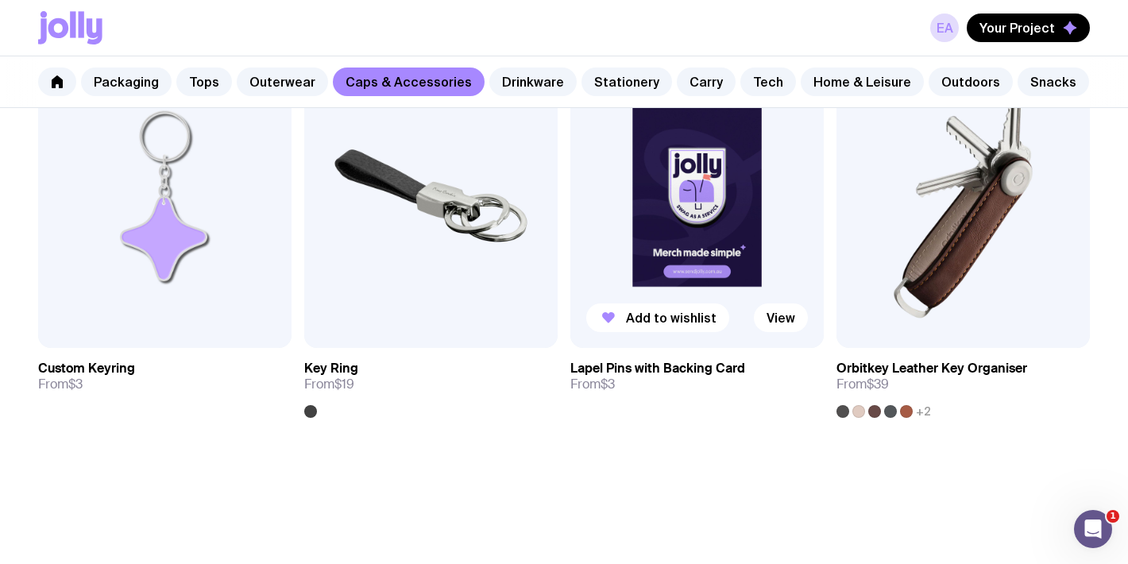
scroll to position [2618, 0]
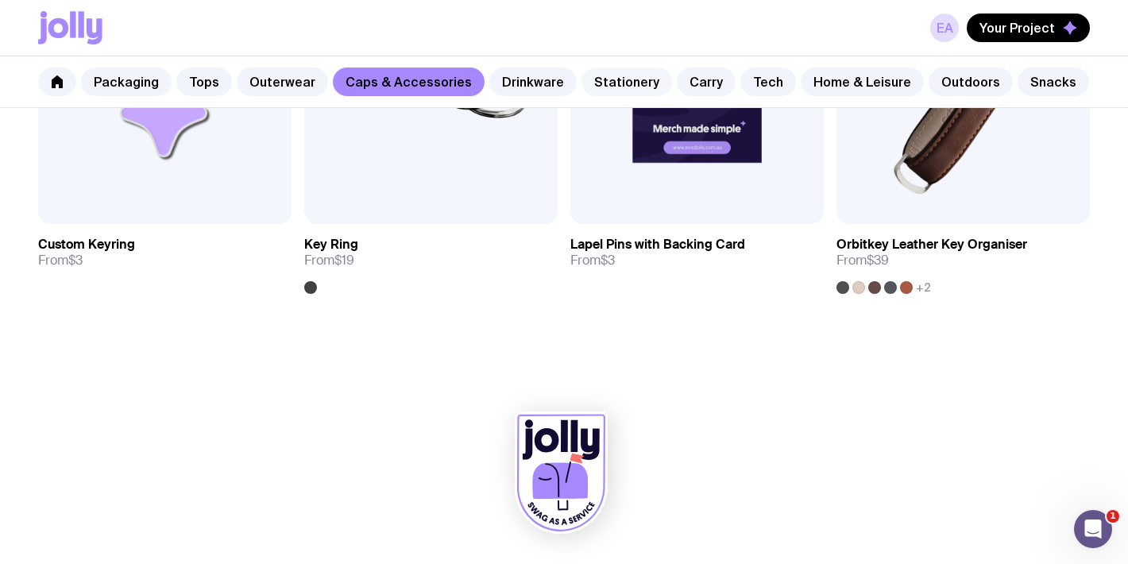
click at [606, 79] on link "Stationery" at bounding box center [626, 82] width 91 height 29
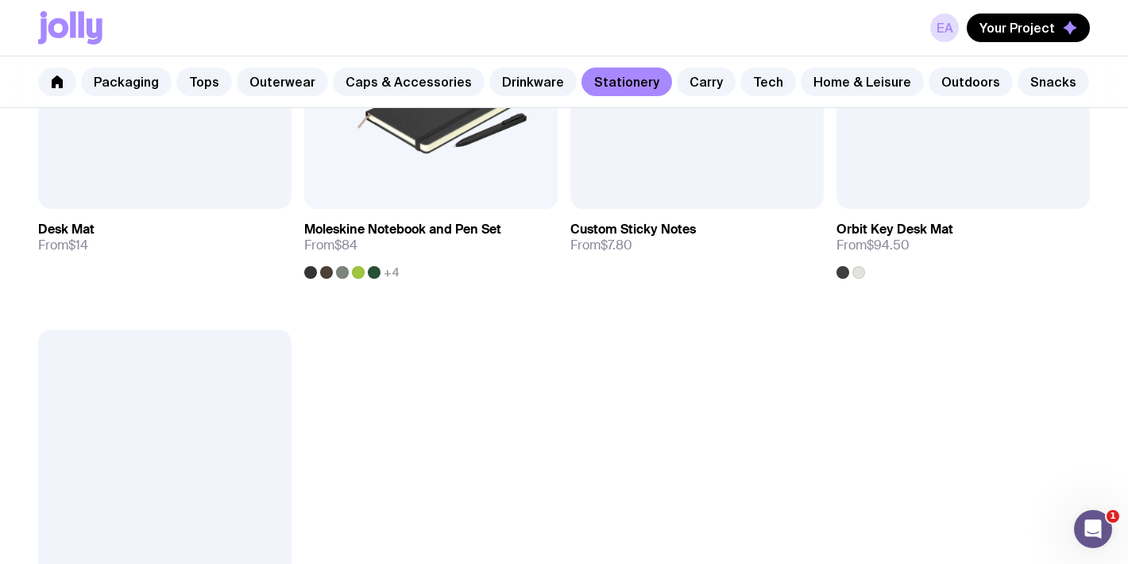
scroll to position [2700, 0]
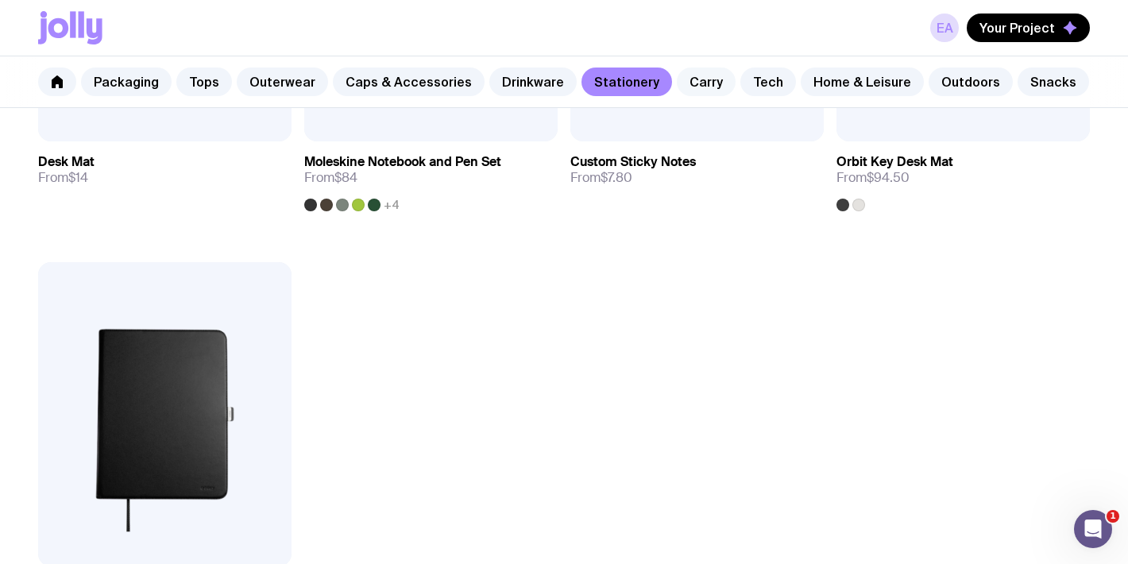
click at [684, 74] on link "Carry" at bounding box center [706, 82] width 59 height 29
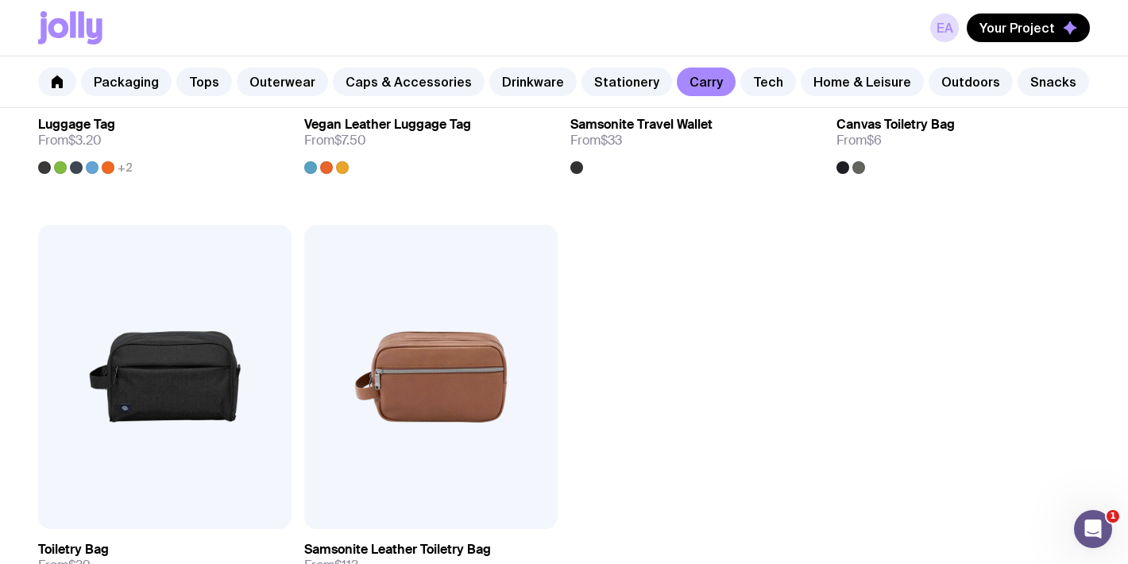
scroll to position [3359, 0]
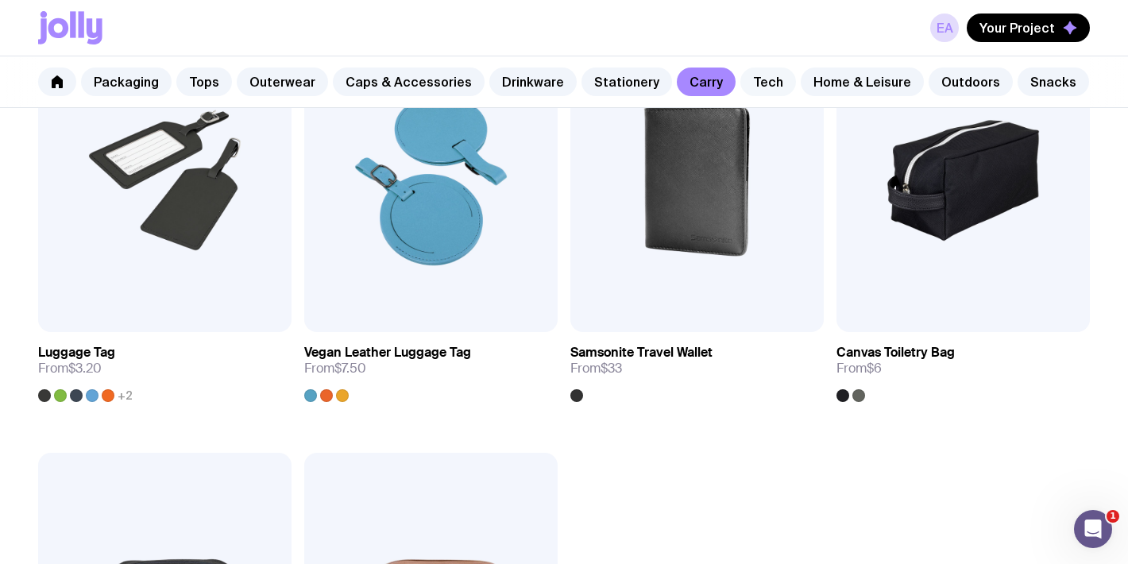
click at [740, 88] on link "Tech" at bounding box center [768, 82] width 56 height 29
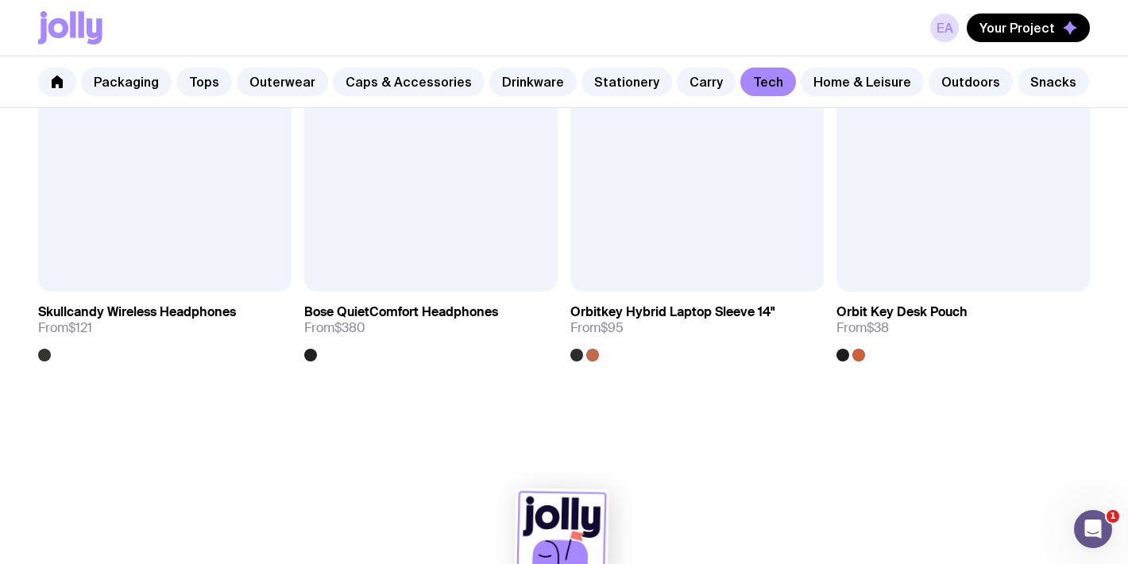
scroll to position [3042, 0]
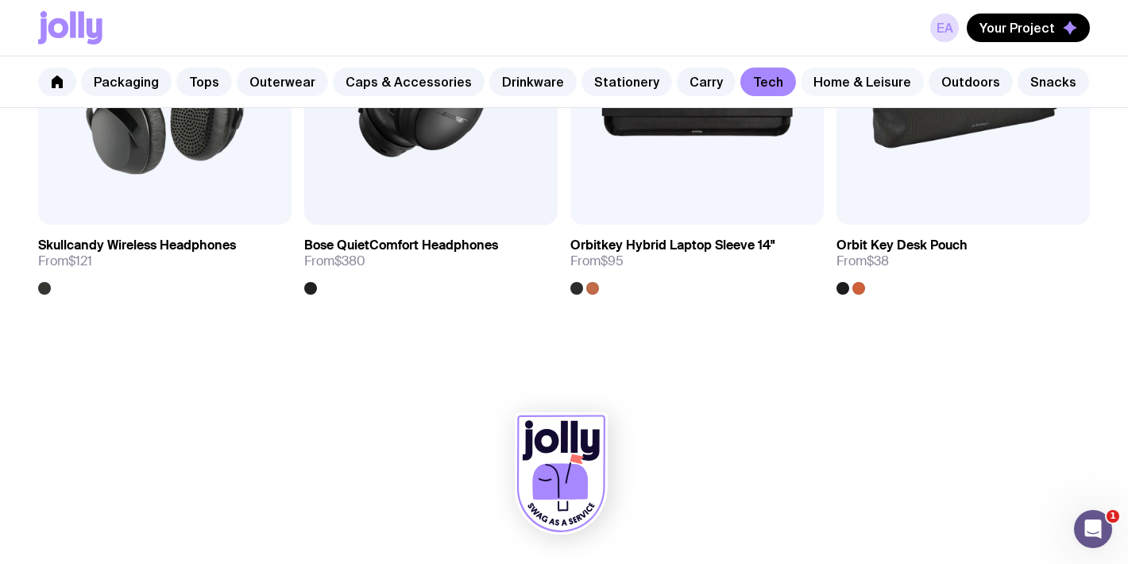
click at [824, 87] on link "Home & Leisure" at bounding box center [862, 82] width 123 height 29
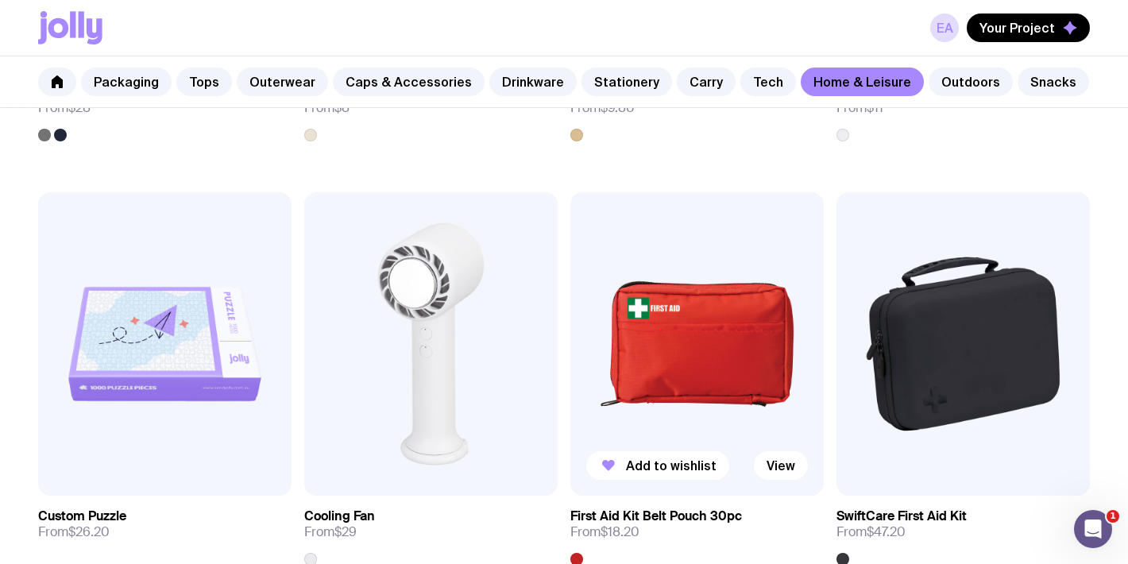
scroll to position [3139, 0]
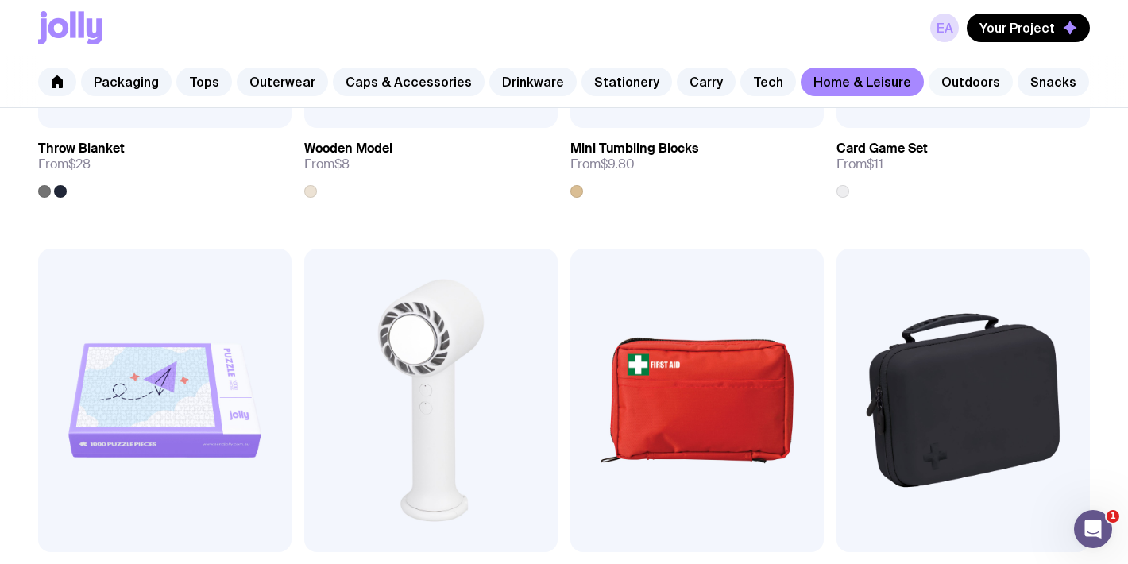
click at [950, 80] on link "Outdoors" at bounding box center [970, 82] width 84 height 29
